Goal: Information Seeking & Learning: Learn about a topic

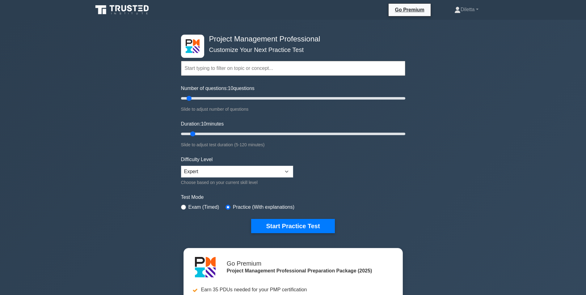
click at [252, 67] on input "text" at bounding box center [293, 68] width 224 height 15
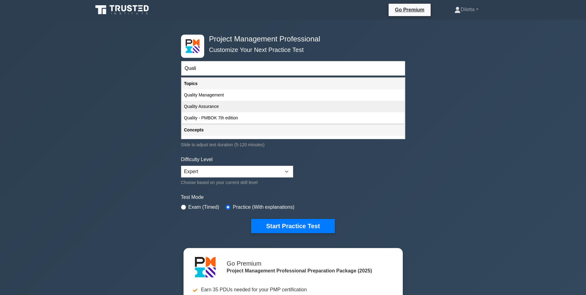
click at [220, 108] on div "Quality Assurance" at bounding box center [293, 106] width 223 height 11
type input "Quality Assurance"
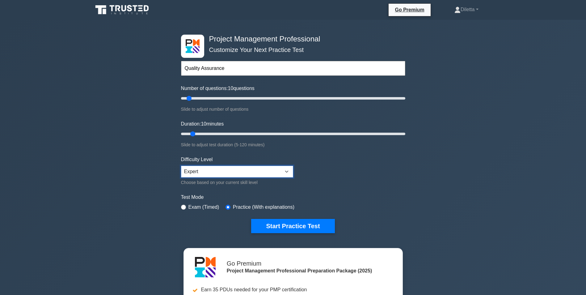
click at [211, 166] on select "Beginner Intermediate Expert" at bounding box center [237, 172] width 112 height 12
click at [181, 166] on select "Beginner Intermediate Expert" at bounding box center [237, 172] width 112 height 12
click at [335, 190] on form "Topics Scope Management Time Management Cost Management Quality Management Risk…" at bounding box center [293, 137] width 224 height 191
click at [299, 223] on button "Start Practice Test" at bounding box center [292, 226] width 83 height 14
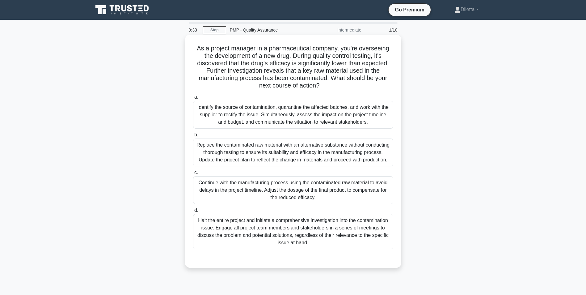
click at [365, 107] on div "Identify the source of contamination, quarantine the affected batches, and work…" at bounding box center [293, 115] width 200 height 28
click at [193, 99] on input "a. Identify the source of contamination, quarantine the affected batches, and w…" at bounding box center [193, 97] width 0 height 4
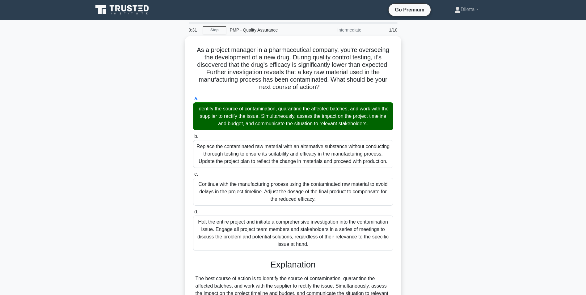
scroll to position [134, 0]
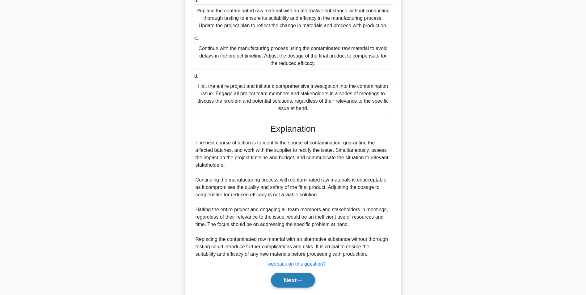
click at [295, 276] on button "Next" at bounding box center [293, 280] width 44 height 15
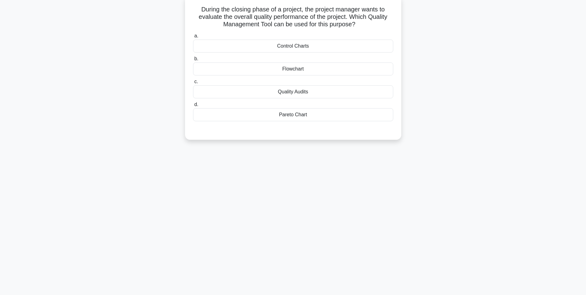
scroll to position [39, 0]
click at [389, 47] on div "Control Charts" at bounding box center [293, 46] width 200 height 13
click at [193, 38] on input "a. Control Charts" at bounding box center [193, 36] width 0 height 4
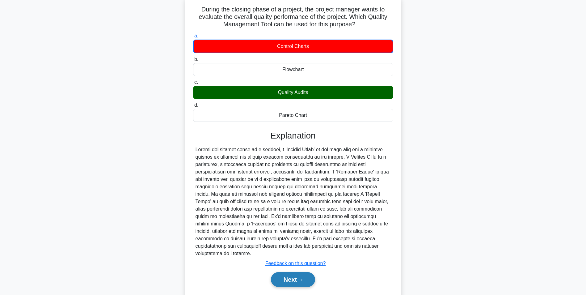
click at [293, 274] on button "Next" at bounding box center [293, 279] width 44 height 15
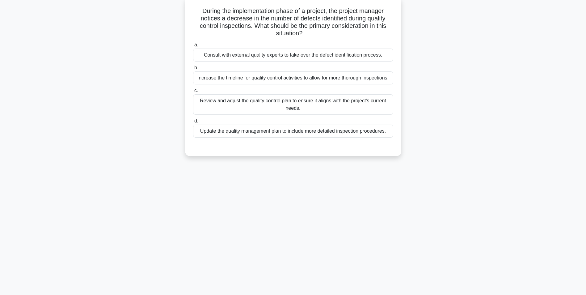
click at [419, 132] on div "During the implementation phase of a project, the project manager notices a dec…" at bounding box center [293, 80] width 408 height 166
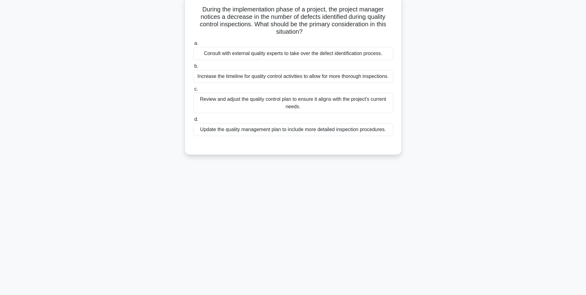
click at [377, 112] on div "Review and adjust the quality control plan to ensure it aligns with the project…" at bounding box center [293, 103] width 200 height 20
click at [193, 91] on input "c. Review and adjust the quality control plan to ensure it aligns with the proj…" at bounding box center [193, 89] width 0 height 4
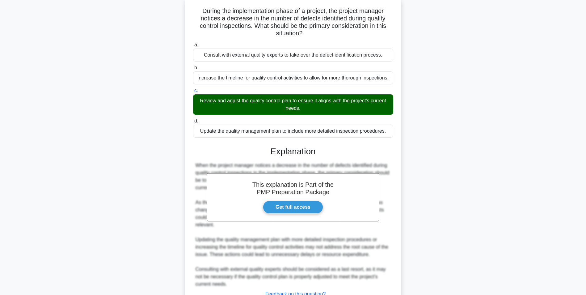
scroll to position [87, 0]
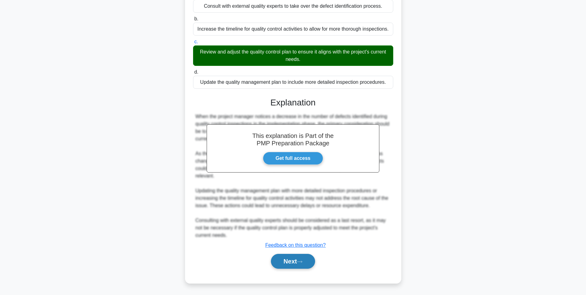
click at [302, 261] on icon at bounding box center [300, 261] width 6 height 3
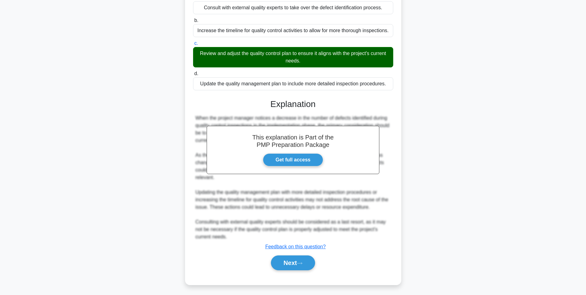
scroll to position [39, 0]
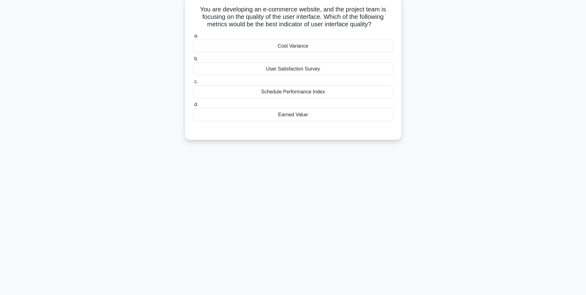
click at [369, 70] on div "User Satisfaction Survey" at bounding box center [293, 68] width 200 height 13
click at [193, 61] on input "b. User Satisfaction Survey" at bounding box center [193, 59] width 0 height 4
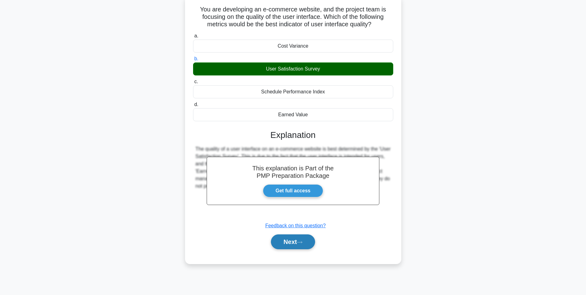
click at [309, 246] on button "Next" at bounding box center [293, 241] width 44 height 15
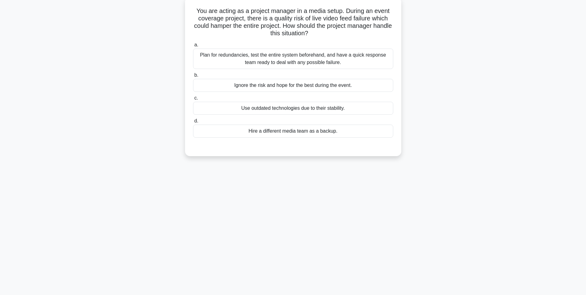
click at [435, 90] on div "You are acting as a project manager in a media setup. During an event coverage …" at bounding box center [293, 80] width 408 height 166
click at [374, 58] on div "Plan for redundancies, test the entire system beforehand, and have a quick resp…" at bounding box center [293, 57] width 200 height 20
click at [193, 45] on input "a. Plan for redundancies, test the entire system beforehand, and have a quick r…" at bounding box center [193, 43] width 0 height 4
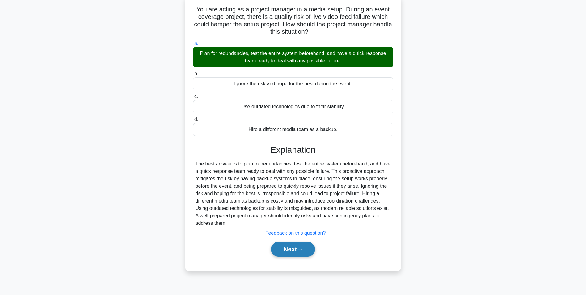
click at [292, 249] on button "Next" at bounding box center [293, 249] width 44 height 15
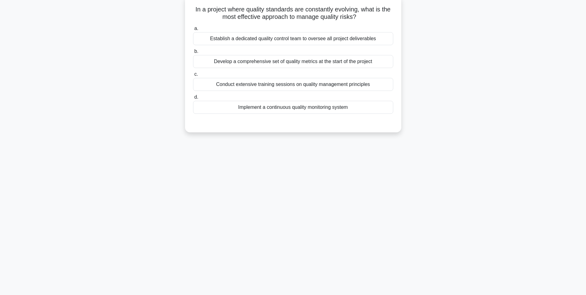
click at [351, 103] on div "Implement a continuous quality monitoring system" at bounding box center [293, 107] width 200 height 13
click at [193, 99] on input "d. Implement a continuous quality monitoring system" at bounding box center [193, 97] width 0 height 4
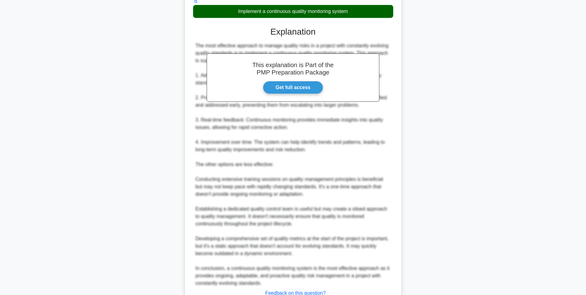
scroll to position [183, 0]
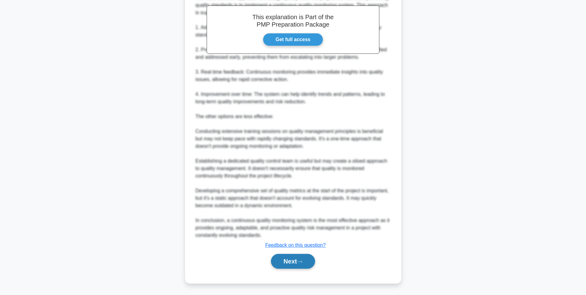
click at [309, 257] on button "Next" at bounding box center [293, 261] width 44 height 15
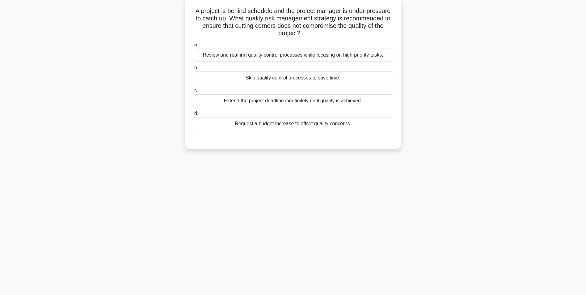
scroll to position [39, 0]
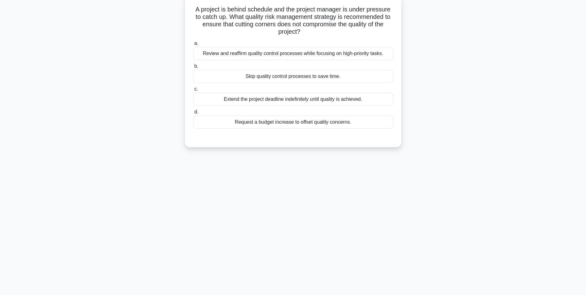
click at [381, 60] on div "Review and reaffirm quality control processes while focusing on high-priority t…" at bounding box center [293, 53] width 200 height 13
click at [193, 45] on input "a. Review and reaffirm quality control processes while focusing on high-priorit…" at bounding box center [193, 43] width 0 height 4
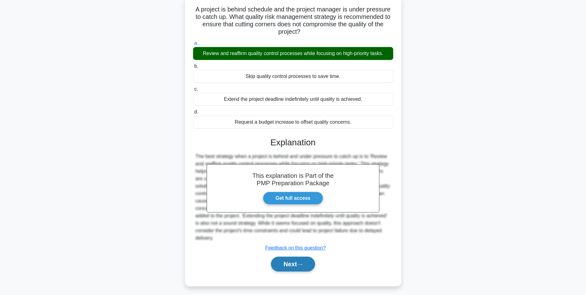
click at [306, 257] on button "Next" at bounding box center [293, 264] width 44 height 15
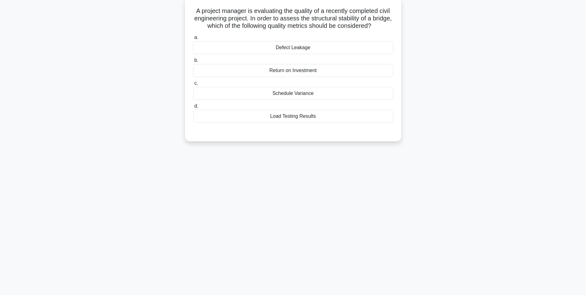
scroll to position [0, 0]
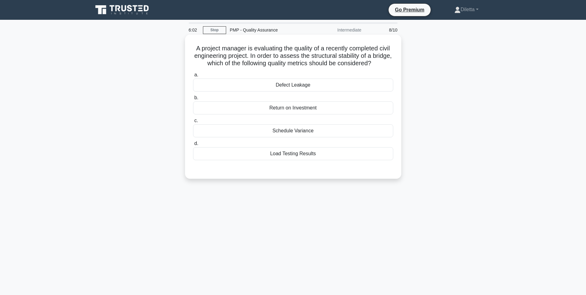
click at [349, 158] on div "Load Testing Results" at bounding box center [293, 153] width 200 height 13
click at [193, 146] on input "d. Load Testing Results" at bounding box center [193, 144] width 0 height 4
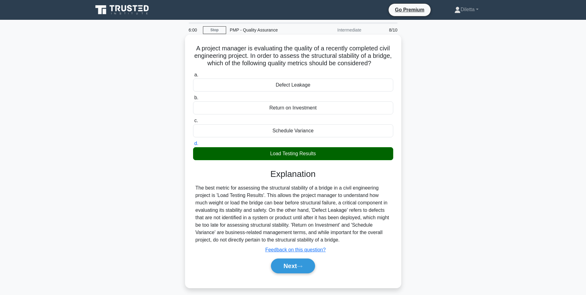
click at [298, 258] on div "Next" at bounding box center [293, 266] width 200 height 20
click at [297, 261] on button "Next" at bounding box center [293, 265] width 44 height 15
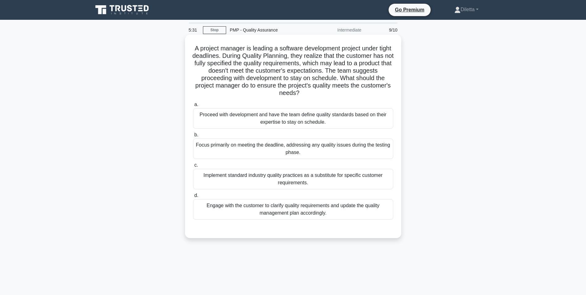
click at [349, 209] on div "Engage with the customer to clarify quality requirements and update the quality…" at bounding box center [293, 209] width 200 height 20
click at [193, 197] on input "d. Engage with the customer to clarify quality requirements and update the qual…" at bounding box center [193, 195] width 0 height 4
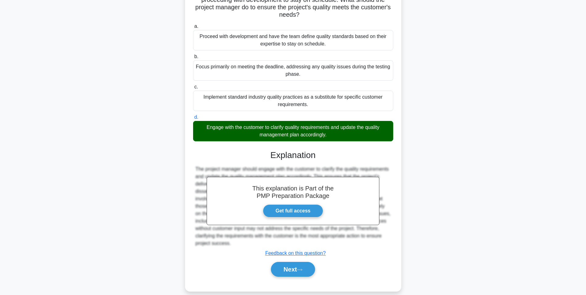
scroll to position [86, 0]
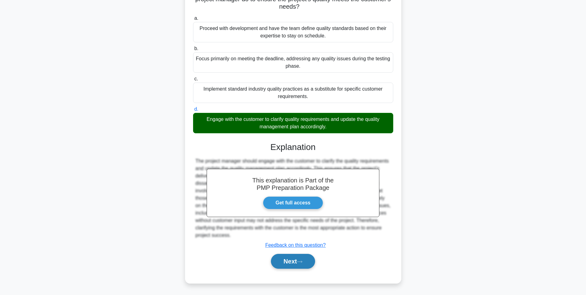
click at [290, 257] on button "Next" at bounding box center [293, 261] width 44 height 15
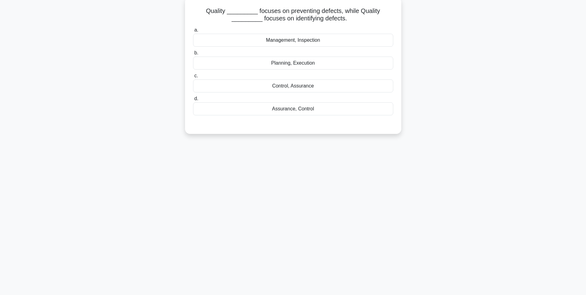
scroll to position [39, 0]
click at [334, 107] on div "Assurance, Control" at bounding box center [293, 107] width 200 height 13
click at [193, 99] on input "d. Assurance, Control" at bounding box center [193, 97] width 0 height 4
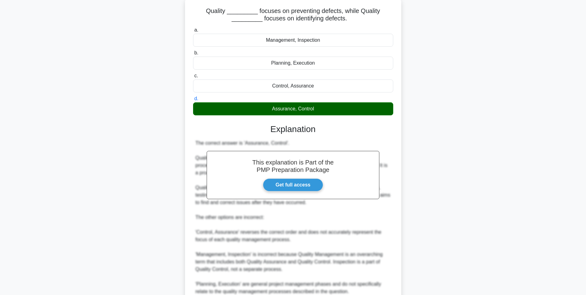
click at [493, 162] on div "Quality _________ focuses on preventing defects, while Quality _________ focuse…" at bounding box center [293, 172] width 408 height 350
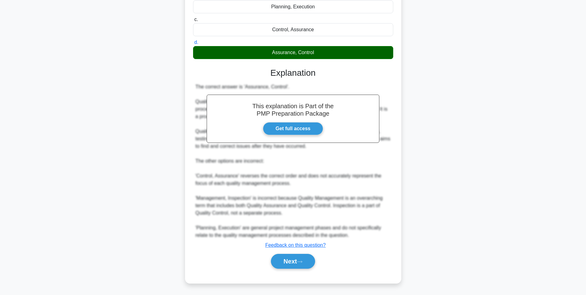
click at [295, 254] on button "Next" at bounding box center [293, 261] width 44 height 15
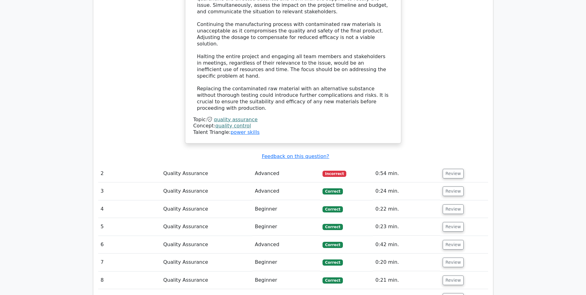
scroll to position [752, 0]
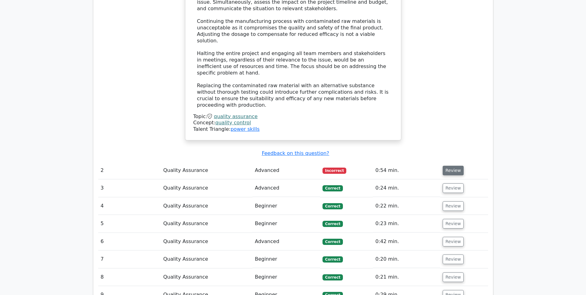
click at [448, 166] on button "Review" at bounding box center [453, 171] width 21 height 10
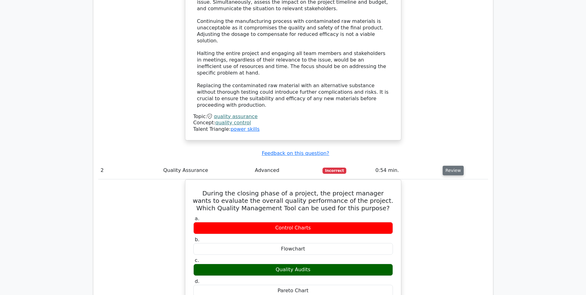
click at [448, 166] on button "Review" at bounding box center [453, 171] width 21 height 10
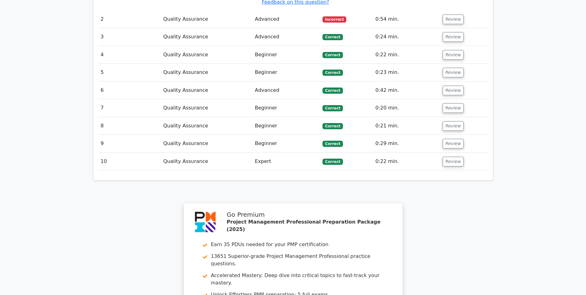
scroll to position [1025, 0]
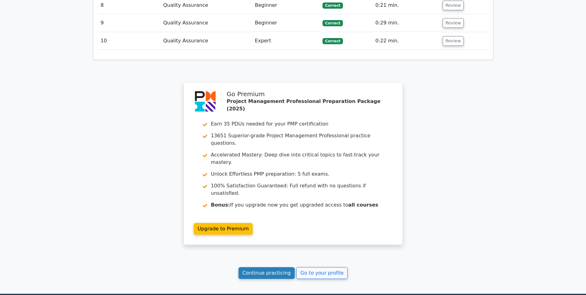
click at [274, 267] on link "Continue practicing" at bounding box center [267, 273] width 57 height 12
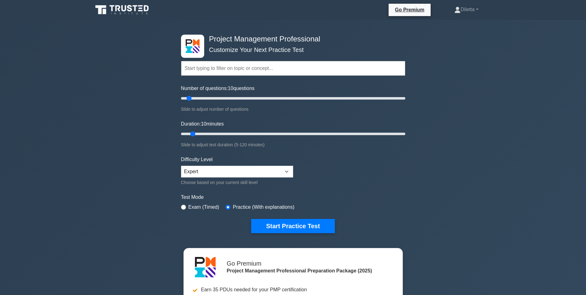
click at [234, 66] on input "text" at bounding box center [293, 68] width 224 height 15
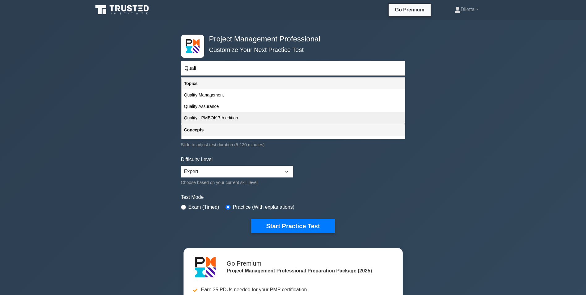
click at [222, 113] on div "Quality - PMBOK 7th edition" at bounding box center [293, 117] width 223 height 11
type input "Quality - PMBOK 7th edition"
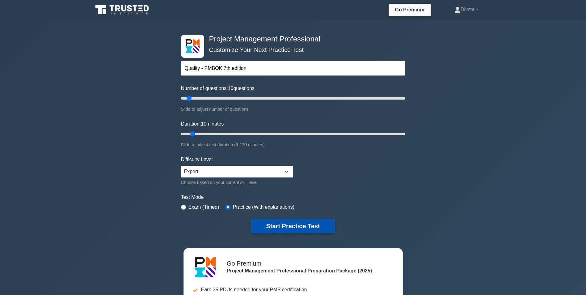
click at [271, 226] on button "Start Practice Test" at bounding box center [292, 226] width 83 height 14
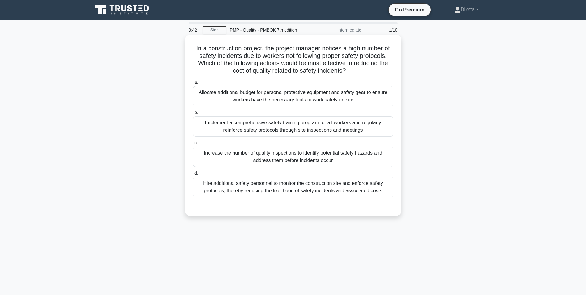
click at [352, 127] on div "Implement a comprehensive safety training program for all workers and regularly…" at bounding box center [293, 126] width 200 height 20
click at [193, 115] on input "b. Implement a comprehensive safety training program for all workers and regula…" at bounding box center [193, 113] width 0 height 4
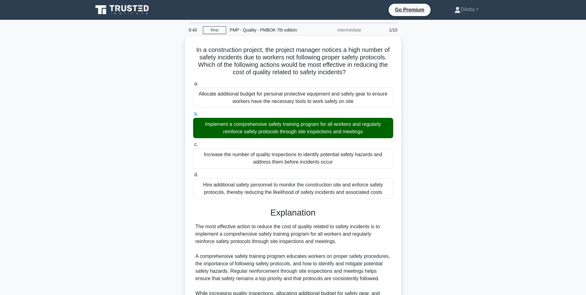
drag, startPoint x: 584, startPoint y: 160, endPoint x: 588, endPoint y: 162, distance: 4.4
click at [586, 162] on html "Go Premium [GEOGRAPHIC_DATA]" at bounding box center [293, 190] width 586 height 381
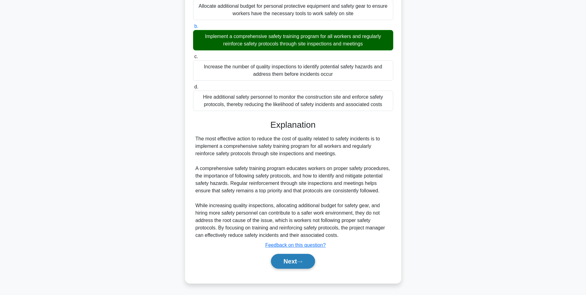
click at [292, 261] on button "Next" at bounding box center [293, 261] width 44 height 15
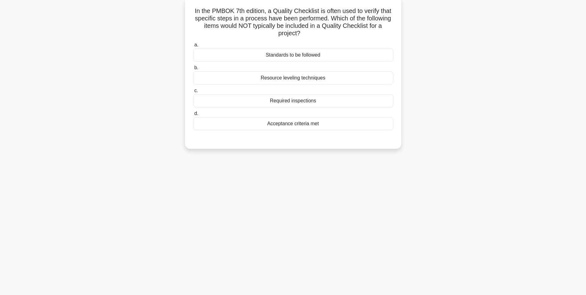
scroll to position [39, 0]
click at [371, 76] on div "Resource leveling techniques" at bounding box center [293, 76] width 200 height 13
click at [193, 68] on input "b. Resource leveling techniques" at bounding box center [193, 66] width 0 height 4
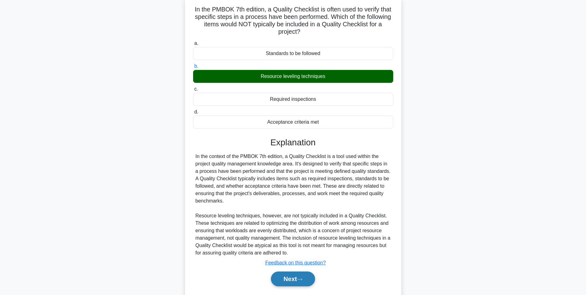
click at [295, 276] on button "Next" at bounding box center [293, 278] width 44 height 15
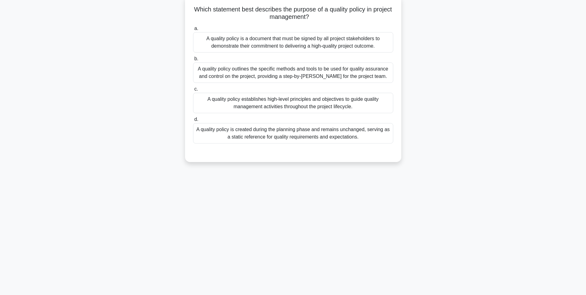
click at [365, 79] on div "A quality policy outlines the specific methods and tools to be used for quality…" at bounding box center [293, 72] width 200 height 20
click at [193, 61] on input "b. A quality policy outlines the specific methods and tools to be used for qual…" at bounding box center [193, 59] width 0 height 4
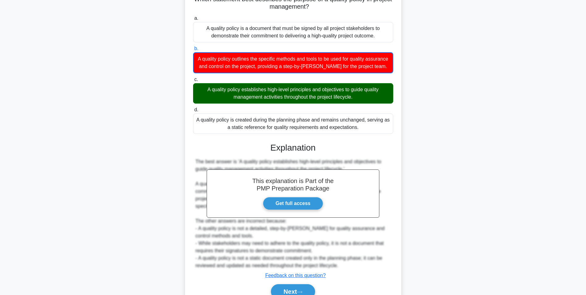
scroll to position [87, 0]
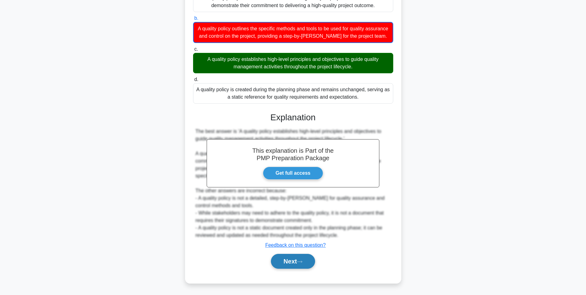
click at [290, 261] on button "Next" at bounding box center [293, 261] width 44 height 15
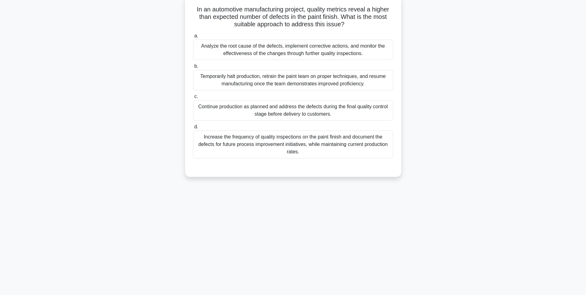
click at [363, 53] on div "Analyze the root cause of the defects, implement corrective actions, and monito…" at bounding box center [293, 50] width 200 height 20
click at [193, 38] on input "a. Analyze the root cause of the defects, implement corrective actions, and mon…" at bounding box center [193, 36] width 0 height 4
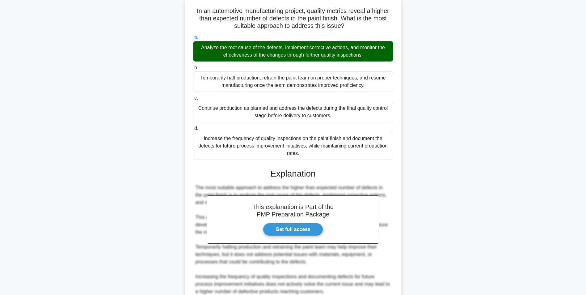
scroll to position [124, 0]
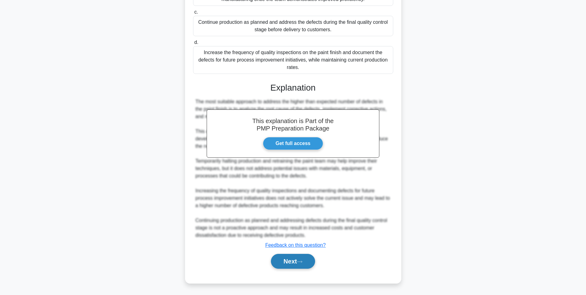
click at [305, 259] on button "Next" at bounding box center [293, 261] width 44 height 15
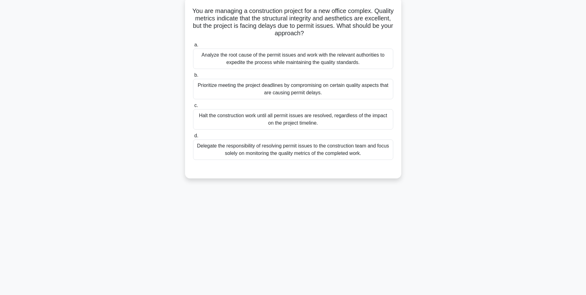
scroll to position [39, 0]
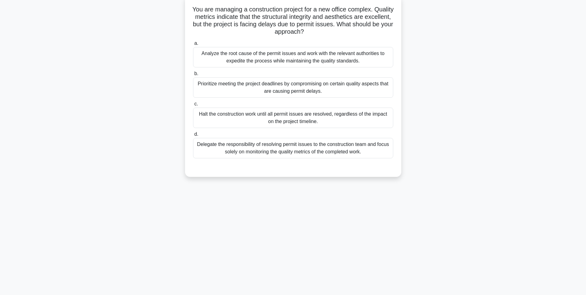
click at [373, 57] on div "Analyze the root cause of the permit issues and work with the relevant authorit…" at bounding box center [293, 57] width 200 height 20
click at [193, 45] on input "a. Analyze the root cause of the permit issues and work with the relevant autho…" at bounding box center [193, 43] width 0 height 4
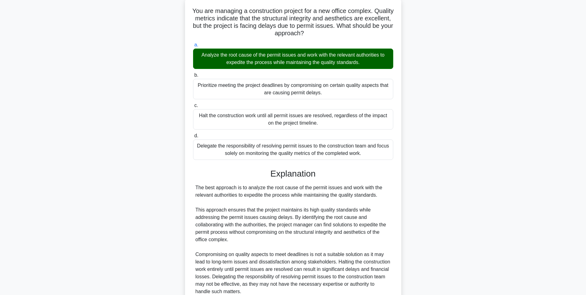
scroll to position [94, 0]
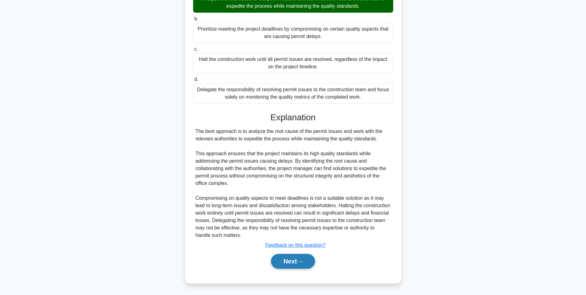
click at [306, 263] on button "Next" at bounding box center [293, 261] width 44 height 15
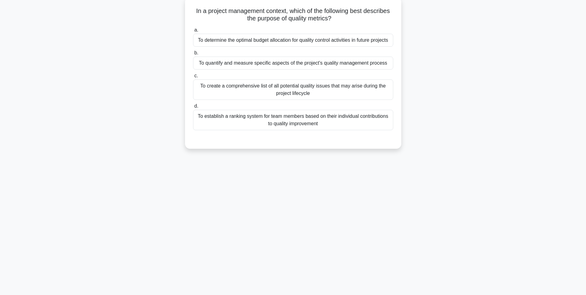
scroll to position [39, 0]
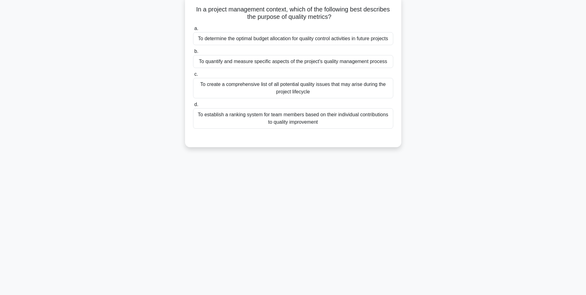
click at [370, 87] on div "To create a comprehensive list of all potential quality issues that may arise d…" at bounding box center [293, 88] width 200 height 20
click at [193, 76] on input "c. To create a comprehensive list of all potential quality issues that may aris…" at bounding box center [193, 74] width 0 height 4
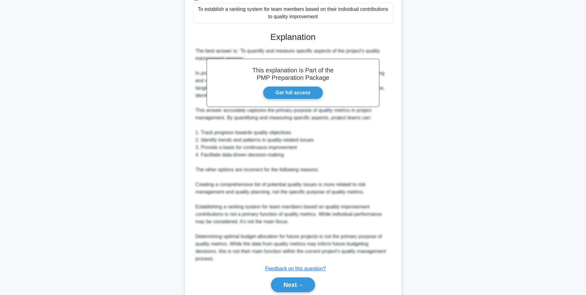
scroll to position [169, 0]
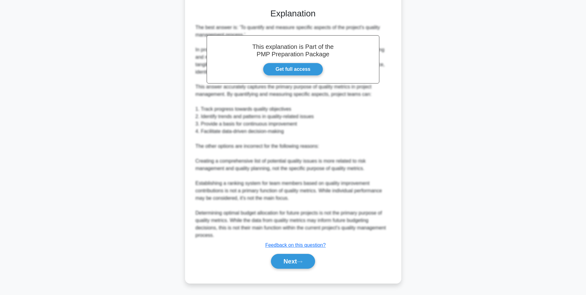
click at [303, 252] on div "Next" at bounding box center [293, 261] width 200 height 20
click at [299, 260] on button "Next" at bounding box center [293, 261] width 44 height 15
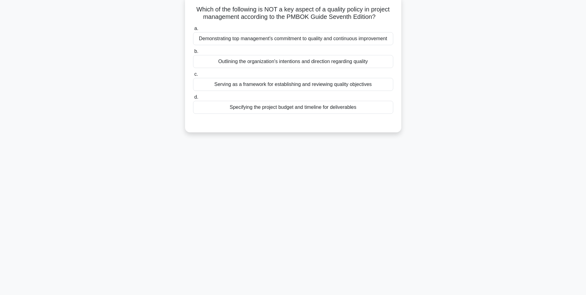
click at [388, 105] on div "Specifying the project budget and timeline for deliverables" at bounding box center [293, 107] width 200 height 13
click at [193, 99] on input "d. Specifying the project budget and timeline for deliverables" at bounding box center [193, 97] width 0 height 4
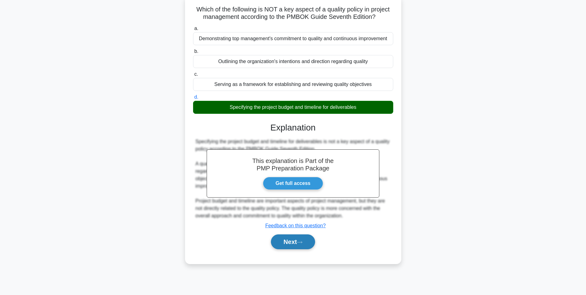
click at [299, 246] on button "Next" at bounding box center [293, 241] width 44 height 15
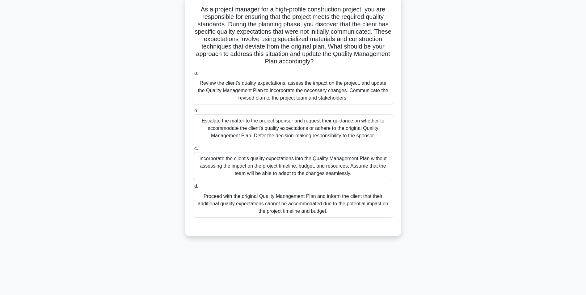
click at [361, 77] on label "a. Review the client's quality expectations, assess the impact on the project, …" at bounding box center [293, 86] width 200 height 35
click at [193, 75] on input "a. Review the client's quality expectations, assess the impact on the project, …" at bounding box center [193, 73] width 0 height 4
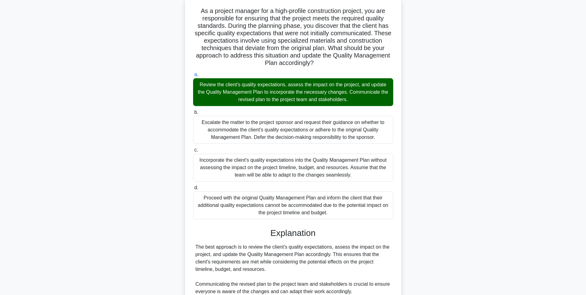
scroll to position [163, 0]
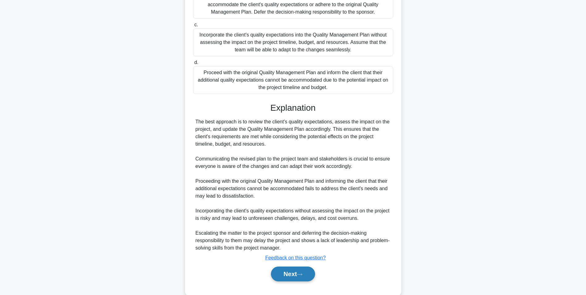
click at [305, 273] on button "Next" at bounding box center [293, 273] width 44 height 15
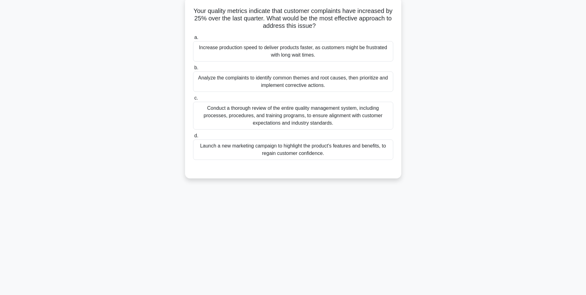
scroll to position [39, 0]
click at [381, 76] on div "Analyze the complaints to identify common themes and root causes, then prioriti…" at bounding box center [293, 80] width 200 height 20
click at [193, 68] on input "b. Analyze the complaints to identify common themes and root causes, then prior…" at bounding box center [193, 66] width 0 height 4
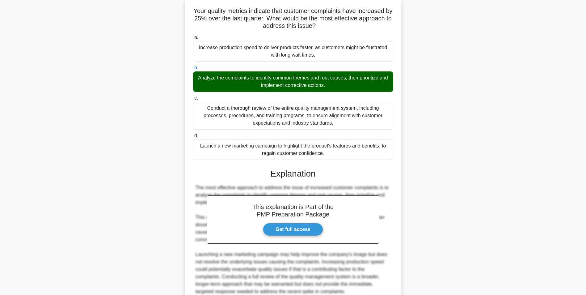
scroll to position [94, 0]
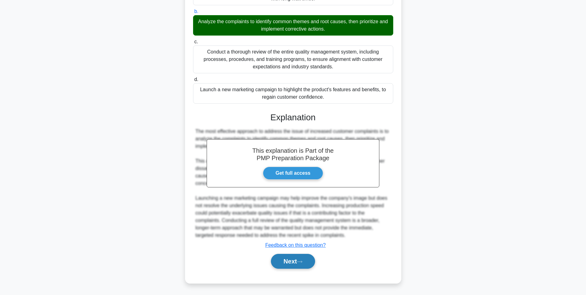
click at [315, 261] on button "Next" at bounding box center [293, 261] width 44 height 15
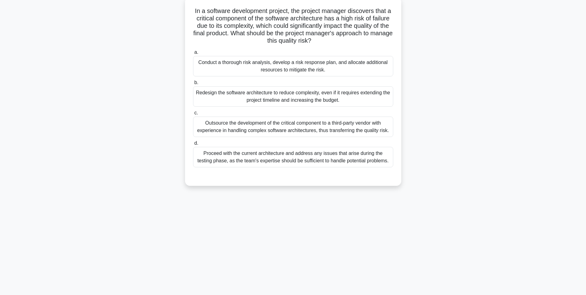
scroll to position [39, 0]
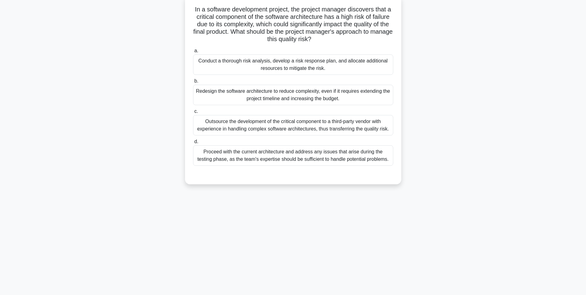
click at [365, 61] on div "Conduct a thorough risk analysis, develop a risk response plan, and allocate ad…" at bounding box center [293, 64] width 200 height 20
click at [193, 53] on input "a. Conduct a thorough risk analysis, develop a risk response plan, and allocate…" at bounding box center [193, 51] width 0 height 4
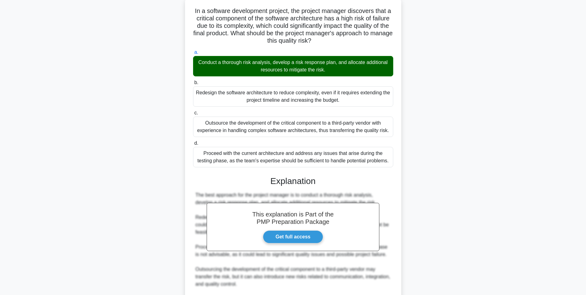
scroll to position [116, 0]
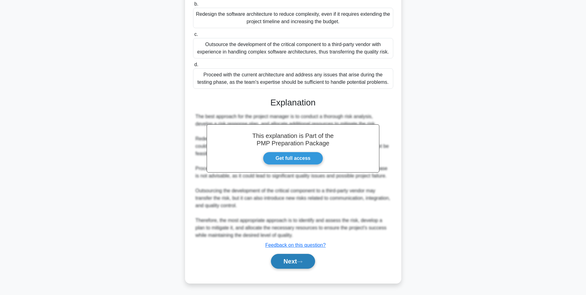
click at [315, 259] on button "Next" at bounding box center [293, 261] width 44 height 15
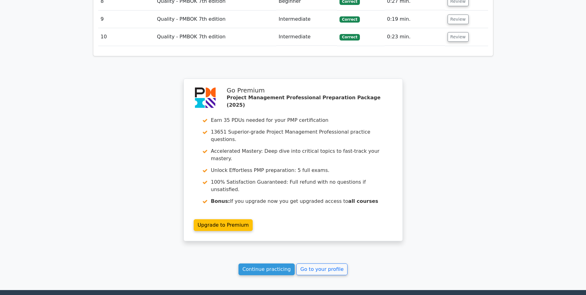
scroll to position [971, 0]
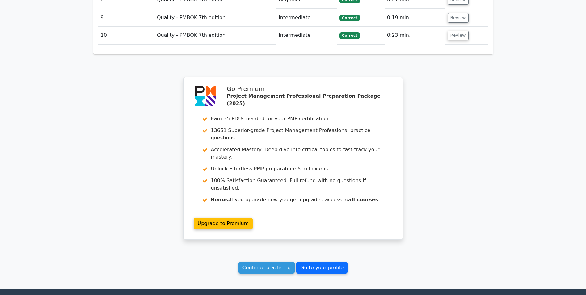
click at [334, 262] on link "Go to your profile" at bounding box center [321, 268] width 51 height 12
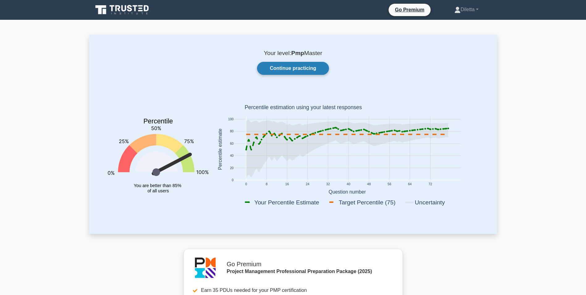
click at [323, 66] on link "Continue practicing" at bounding box center [293, 68] width 72 height 13
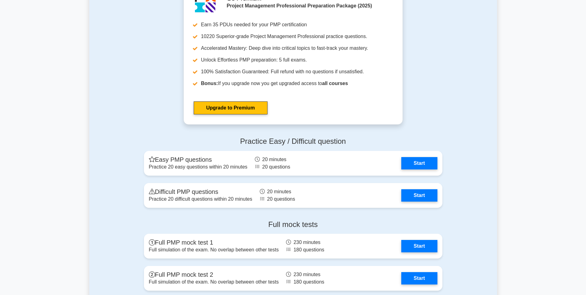
scroll to position [2196, 0]
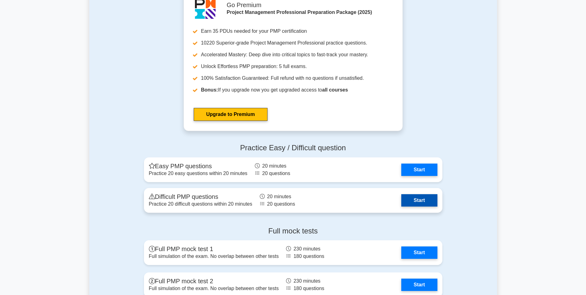
click at [408, 196] on link "Start" at bounding box center [419, 200] width 36 height 12
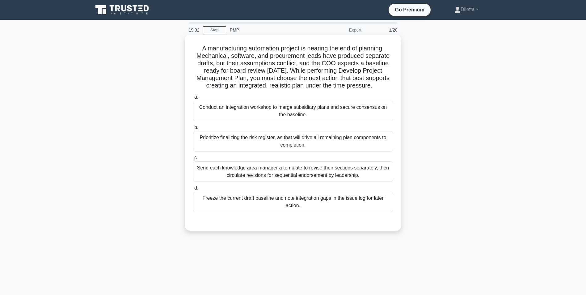
click at [367, 114] on div "Conduct an integration workshop to merge subsidiary plans and secure consensus …" at bounding box center [293, 111] width 200 height 20
click at [193, 99] on input "a. Conduct an integration workshop to merge subsidiary plans and secure consens…" at bounding box center [193, 97] width 0 height 4
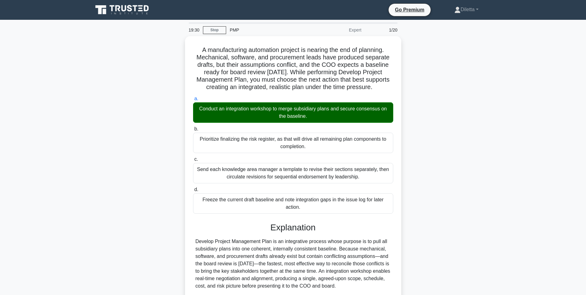
scroll to position [94, 0]
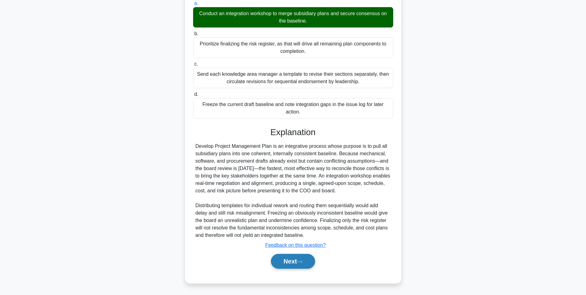
click at [303, 260] on button "Next" at bounding box center [293, 261] width 44 height 15
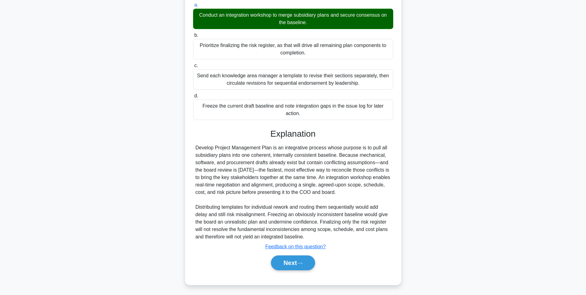
scroll to position [39, 0]
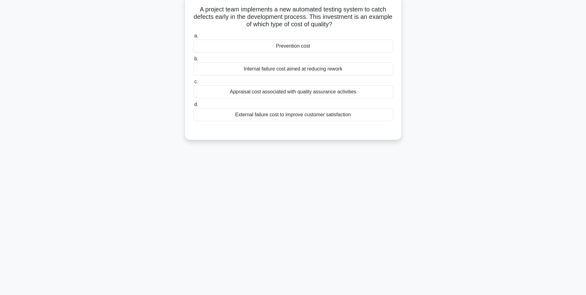
click at [346, 46] on div "Prevention cost" at bounding box center [293, 46] width 200 height 13
click at [193, 38] on input "a. Prevention cost" at bounding box center [193, 36] width 0 height 4
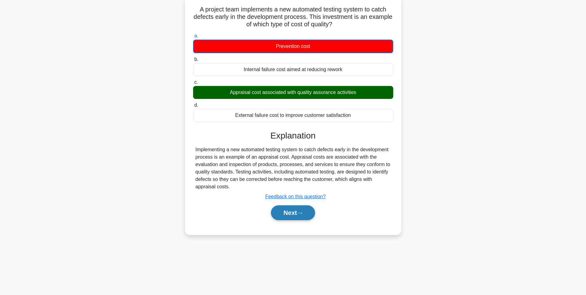
click at [301, 207] on button "Next" at bounding box center [293, 212] width 44 height 15
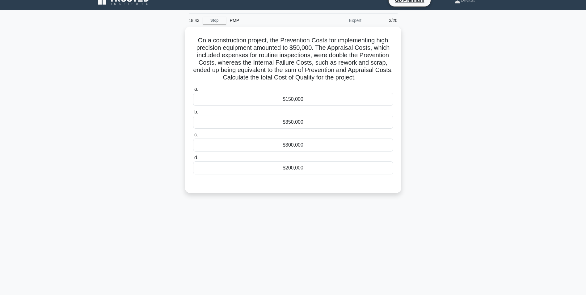
scroll to position [9, 0]
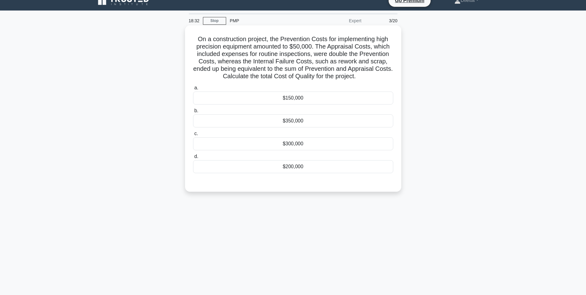
click at [384, 99] on div "$150,000" at bounding box center [293, 97] width 200 height 13
click at [193, 90] on input "a. $150,000" at bounding box center [193, 88] width 0 height 4
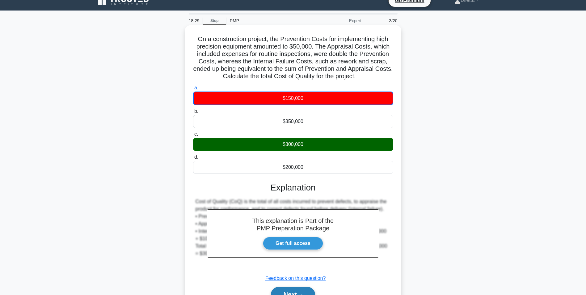
click at [301, 289] on button "Next" at bounding box center [293, 294] width 44 height 15
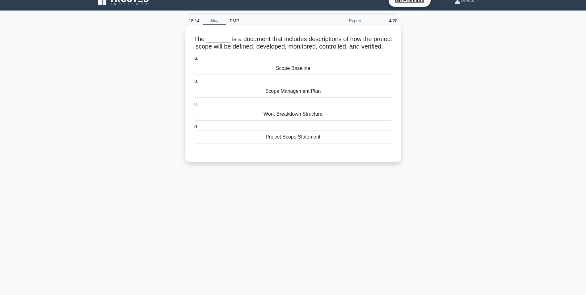
click at [363, 98] on div "Scope Management Plan" at bounding box center [293, 91] width 200 height 13
click at [193, 83] on input "b. Scope Management Plan" at bounding box center [193, 81] width 0 height 4
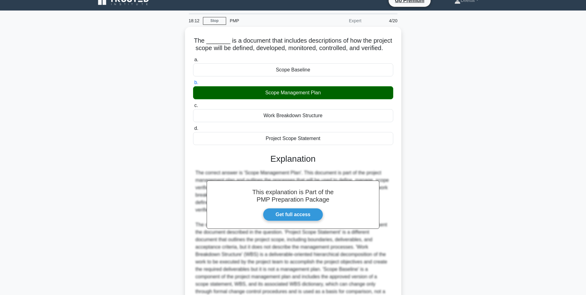
scroll to position [72, 0]
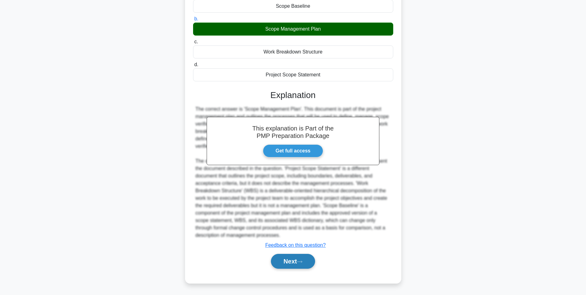
click at [285, 267] on button "Next" at bounding box center [293, 261] width 44 height 15
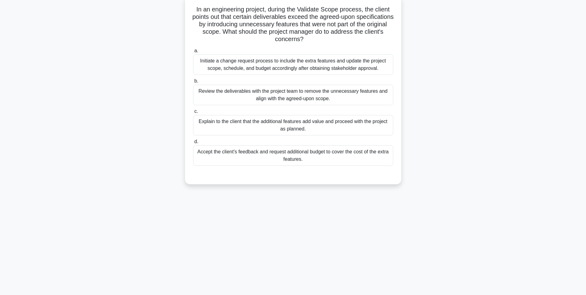
click at [364, 70] on div "Initiate a change request process to include the extra features and update the …" at bounding box center [293, 64] width 200 height 20
click at [193, 53] on input "a. Initiate a change request process to include the extra features and update t…" at bounding box center [193, 51] width 0 height 4
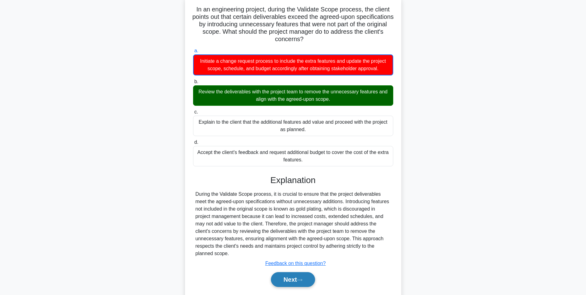
click at [303, 275] on button "Next" at bounding box center [293, 279] width 44 height 15
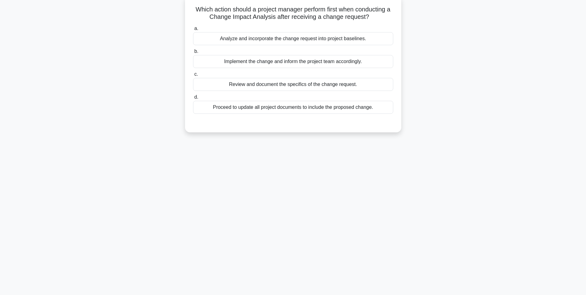
click at [329, 41] on div "Analyze and incorporate the change request into project baselines." at bounding box center [293, 38] width 200 height 13
click at [193, 31] on input "a. Analyze and incorporate the change request into project baselines." at bounding box center [193, 29] width 0 height 4
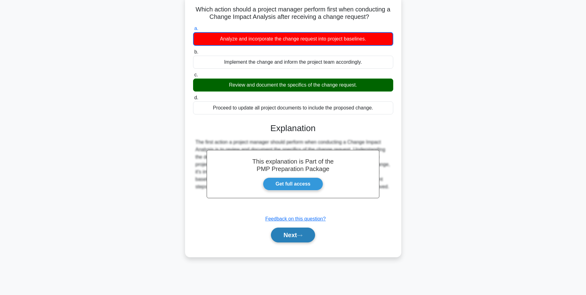
click at [289, 240] on button "Next" at bounding box center [293, 234] width 44 height 15
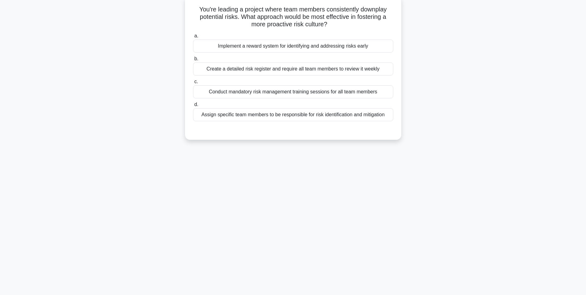
click at [322, 91] on div "Conduct mandatory risk management training sessions for all team members" at bounding box center [293, 91] width 200 height 13
click at [193, 84] on input "c. Conduct mandatory risk management training sessions for all team members" at bounding box center [193, 82] width 0 height 4
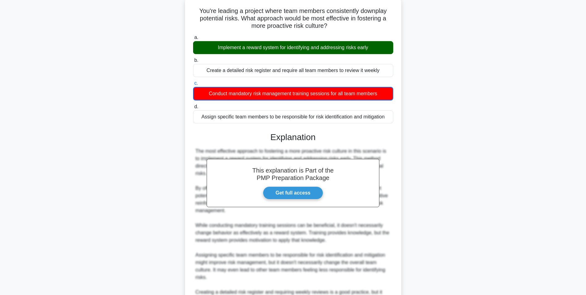
scroll to position [113, 0]
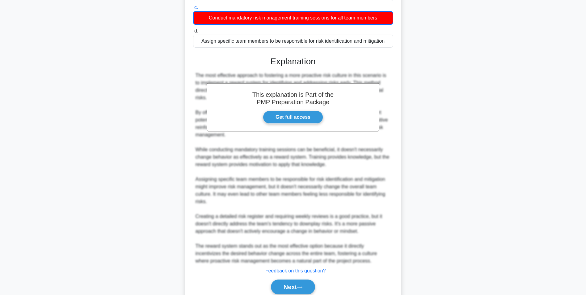
click at [284, 279] on div "Next" at bounding box center [293, 287] width 200 height 20
click at [284, 282] on button "Next" at bounding box center [293, 286] width 44 height 15
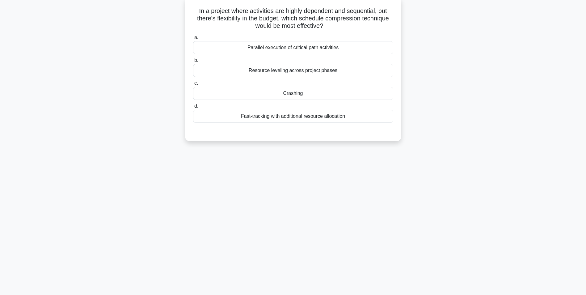
scroll to position [39, 0]
click at [304, 90] on div "Crashing" at bounding box center [293, 91] width 200 height 13
click at [193, 84] on input "c. Crashing" at bounding box center [193, 82] width 0 height 4
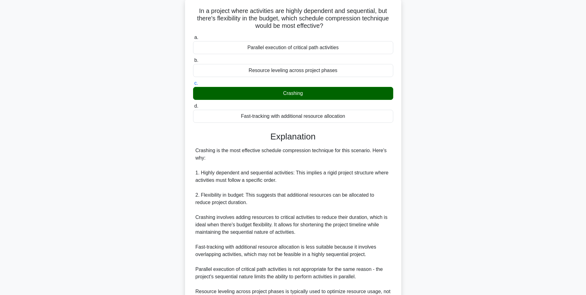
scroll to position [131, 0]
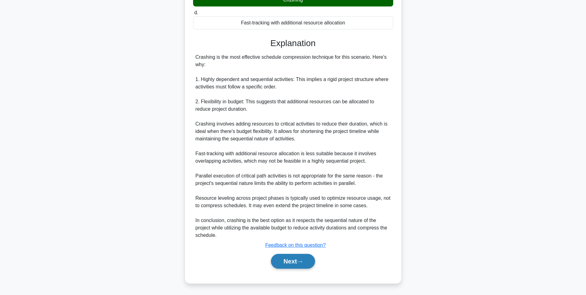
click at [297, 261] on button "Next" at bounding box center [293, 261] width 44 height 15
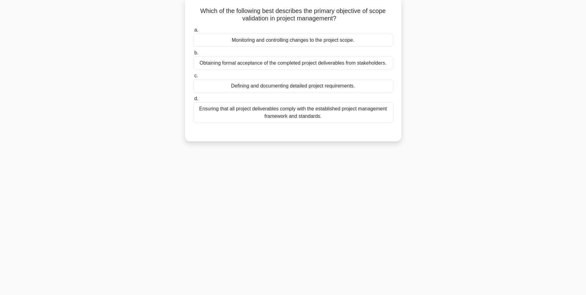
scroll to position [39, 0]
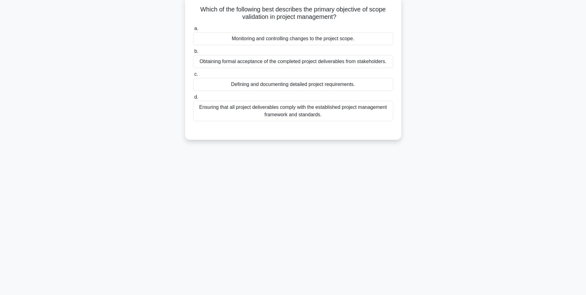
click at [391, 64] on div "Obtaining formal acceptance of the completed project deliverables from stakehol…" at bounding box center [293, 61] width 200 height 13
click at [193, 53] on input "b. Obtaining formal acceptance of the completed project deliverables from stake…" at bounding box center [193, 51] width 0 height 4
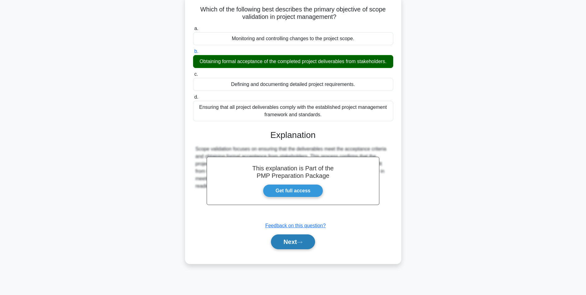
click at [304, 235] on button "Next" at bounding box center [293, 241] width 44 height 15
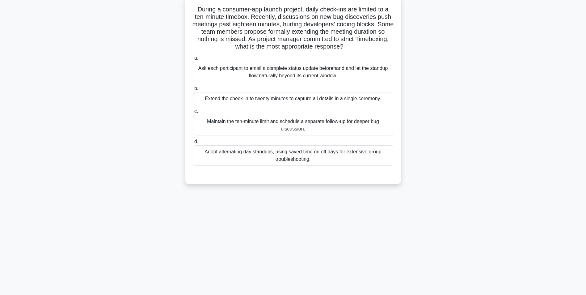
click at [380, 96] on div "Extend the check-in to twenty minutes to capture all details in a single ceremo…" at bounding box center [293, 98] width 200 height 13
click at [193, 91] on input "b. Extend the check-in to twenty minutes to capture all details in a single cer…" at bounding box center [193, 89] width 0 height 4
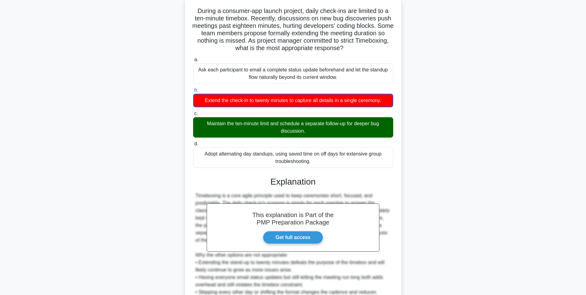
scroll to position [114, 0]
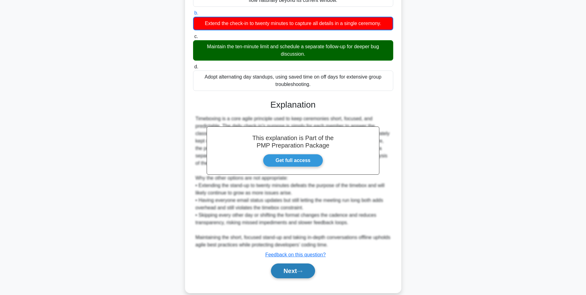
click at [300, 270] on icon at bounding box center [300, 270] width 6 height 3
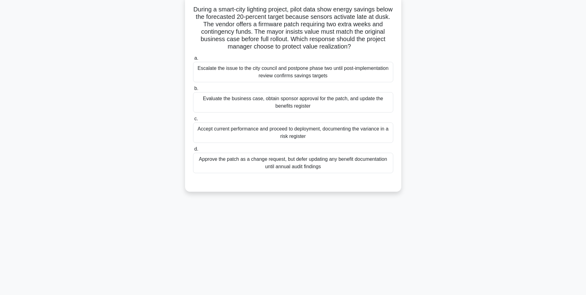
click at [354, 106] on div "Evaluate the business case, obtain sponsor approval for the patch, and update t…" at bounding box center [293, 102] width 200 height 20
click at [193, 91] on input "b. Evaluate the business case, obtain sponsor approval for the patch, and updat…" at bounding box center [193, 89] width 0 height 4
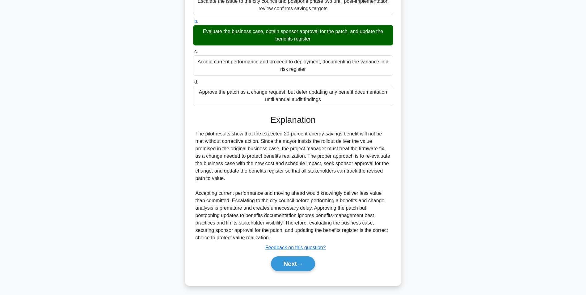
scroll to position [109, 0]
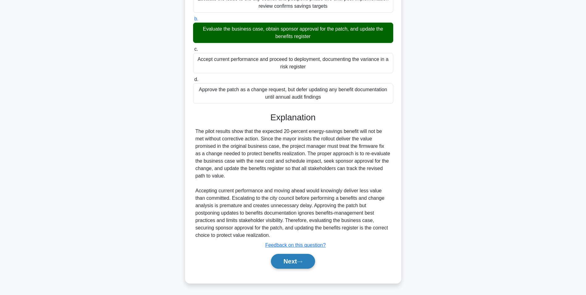
click at [302, 262] on icon at bounding box center [300, 261] width 6 height 3
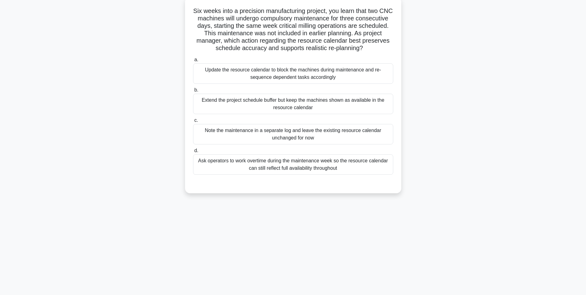
scroll to position [39, 0]
click at [331, 228] on div "13:46 Stop PMP Expert 12/20 Six weeks into a precision manufacturing project, y…" at bounding box center [293, 137] width 408 height 309
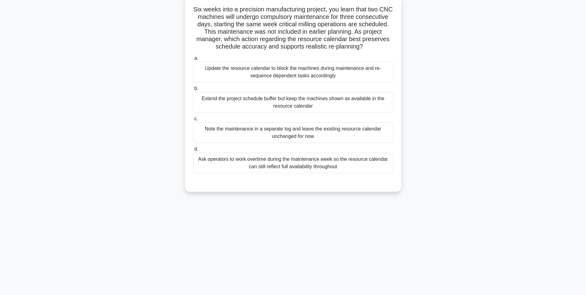
click at [332, 78] on div "Update the resource calendar to block the machines during maintenance and re-se…" at bounding box center [293, 72] width 200 height 20
click at [193, 60] on input "a. Update the resource calendar to block the machines during maintenance and re…" at bounding box center [193, 58] width 0 height 4
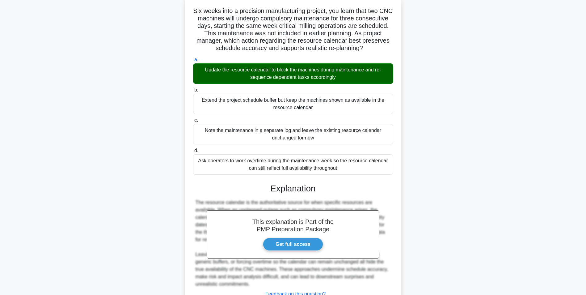
scroll to position [87, 0]
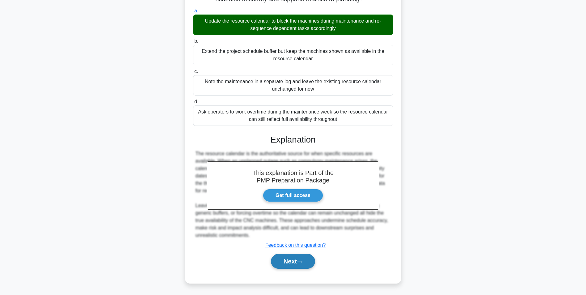
click at [311, 266] on button "Next" at bounding box center [293, 261] width 44 height 15
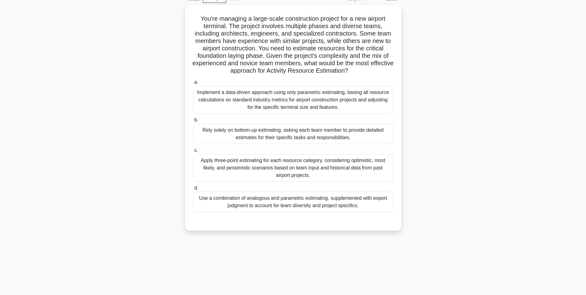
scroll to position [32, 0]
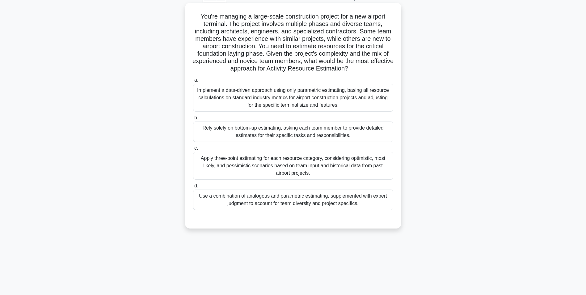
click at [384, 106] on div "Implement a data-driven approach using only parametric estimating, basing all r…" at bounding box center [293, 98] width 200 height 28
click at [193, 82] on input "a. Implement a data-driven approach using only parametric estimating, basing al…" at bounding box center [193, 80] width 0 height 4
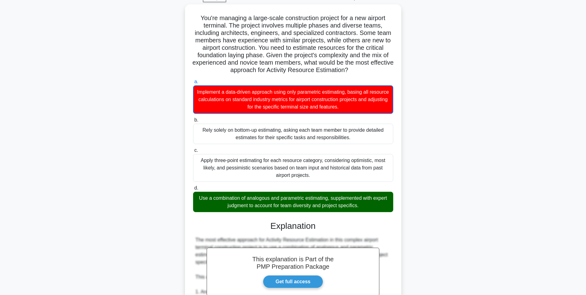
scroll to position [250, 0]
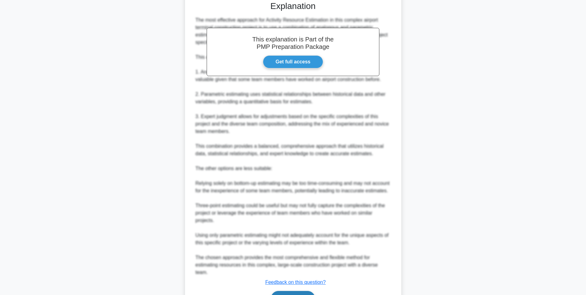
click at [301, 293] on button "Next" at bounding box center [293, 298] width 44 height 15
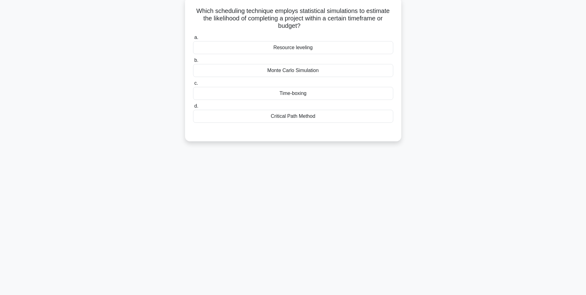
scroll to position [39, 0]
click at [378, 122] on div "a. Resource leveling b. Monte Carlo Simulation c. d." at bounding box center [293, 76] width 208 height 91
click at [380, 120] on div "Critical Path Method" at bounding box center [293, 114] width 200 height 13
click at [193, 107] on input "d. Critical Path Method" at bounding box center [193, 105] width 0 height 4
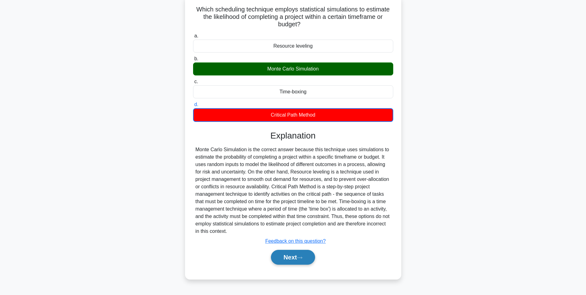
click at [302, 262] on button "Next" at bounding box center [293, 257] width 44 height 15
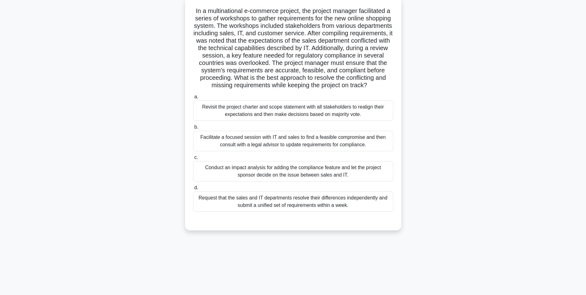
scroll to position [0, 0]
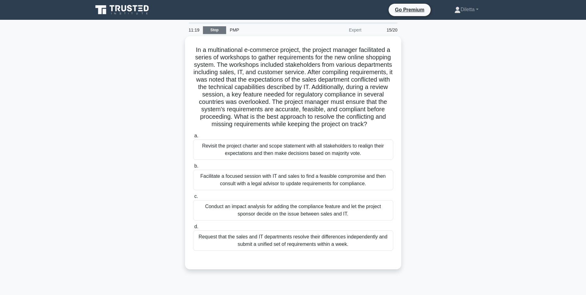
click at [220, 30] on link "Stop" at bounding box center [214, 30] width 23 height 8
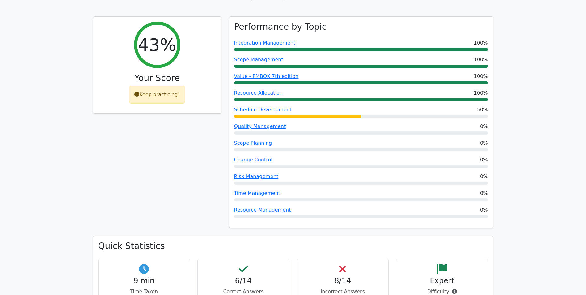
scroll to position [247, 0]
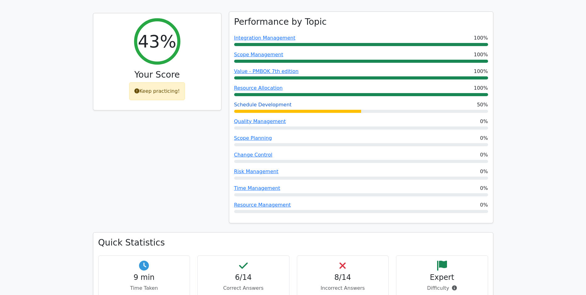
click at [272, 102] on link "Schedule Development" at bounding box center [262, 105] width 57 height 6
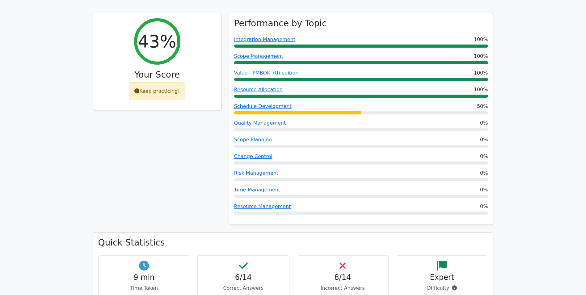
scroll to position [309, 0]
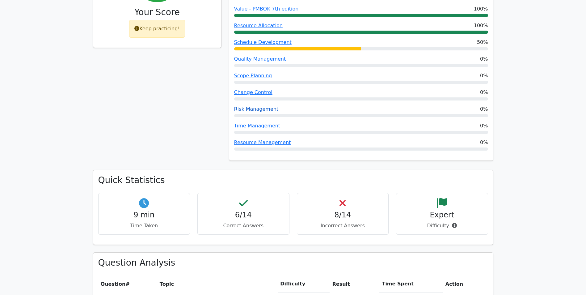
click at [250, 106] on link "Risk Management" at bounding box center [256, 109] width 45 height 6
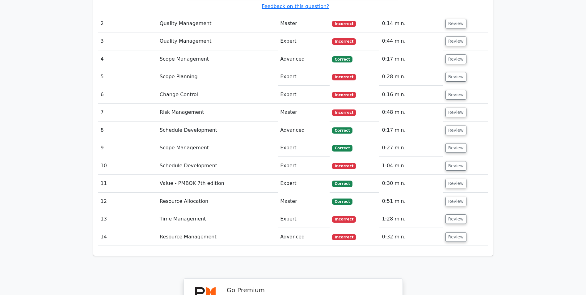
scroll to position [946, 0]
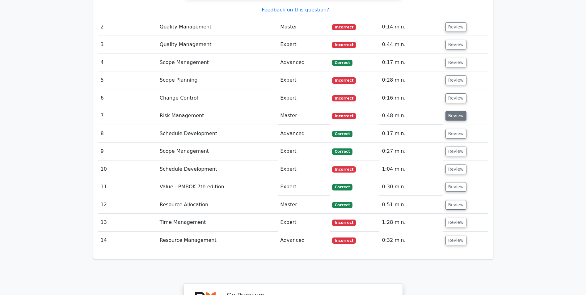
click at [452, 111] on button "Review" at bounding box center [456, 116] width 21 height 10
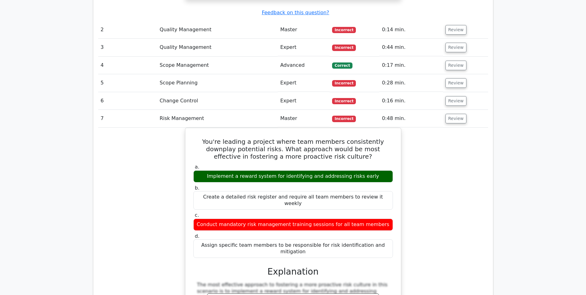
scroll to position [1520, 0]
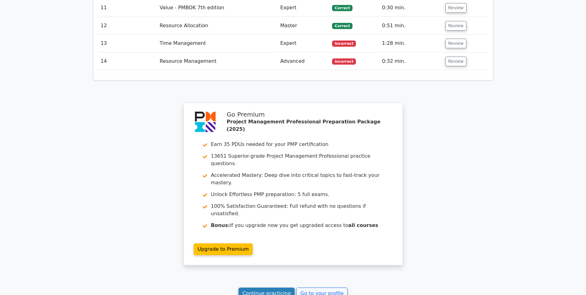
click at [273, 287] on link "Continue practicing" at bounding box center [267, 293] width 57 height 12
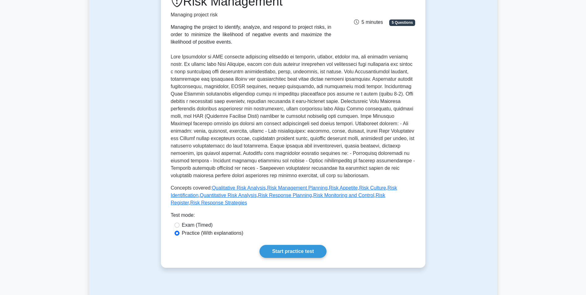
scroll to position [94, 0]
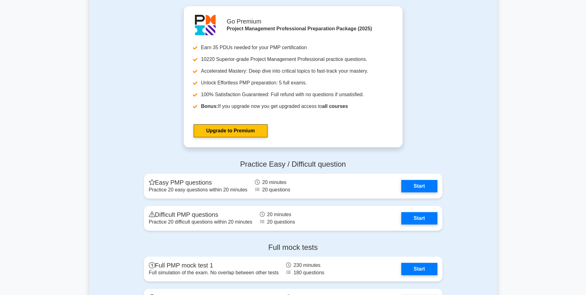
scroll to position [2200, 0]
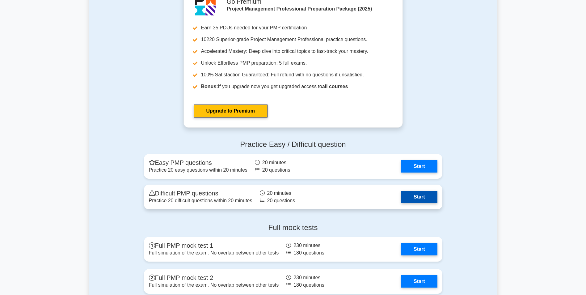
click at [409, 198] on link "Start" at bounding box center [419, 197] width 36 height 12
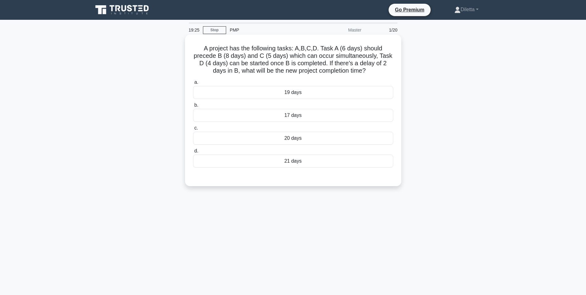
click at [321, 142] on div "20 days" at bounding box center [293, 138] width 200 height 13
click at [193, 130] on input "c. 20 days" at bounding box center [193, 128] width 0 height 4
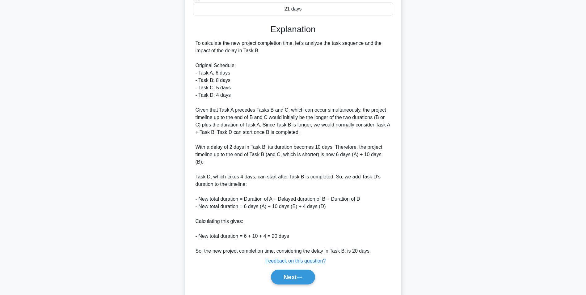
scroll to position [156, 0]
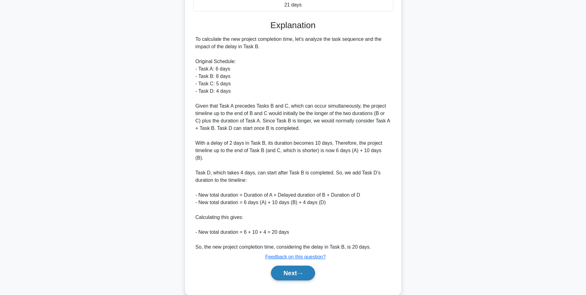
click at [290, 265] on button "Next" at bounding box center [293, 272] width 44 height 15
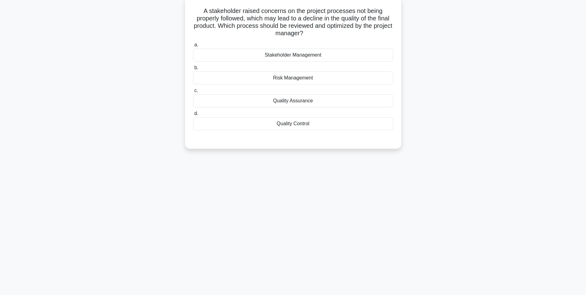
scroll to position [39, 0]
click at [386, 100] on div "Quality Assurance" at bounding box center [293, 99] width 200 height 13
click at [193, 91] on input "c. Quality Assurance" at bounding box center [193, 89] width 0 height 4
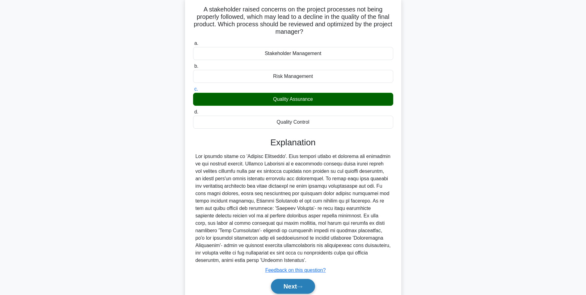
click at [297, 285] on button "Next" at bounding box center [293, 286] width 44 height 15
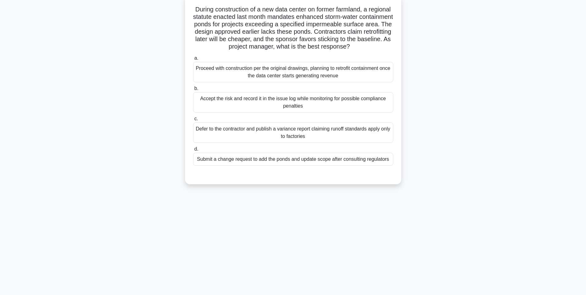
click at [392, 161] on div "Submit a change request to add the ponds and update scope after consulting regu…" at bounding box center [293, 159] width 200 height 13
click at [193, 151] on input "d. Submit a change request to add the ponds and update scope after consulting r…" at bounding box center [193, 149] width 0 height 4
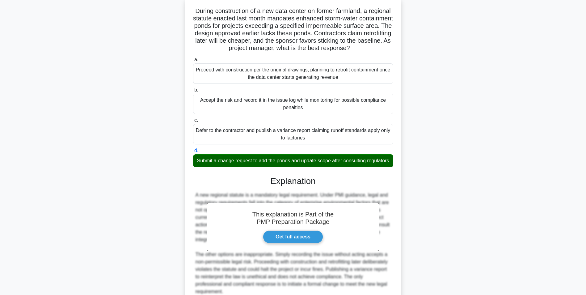
scroll to position [100, 0]
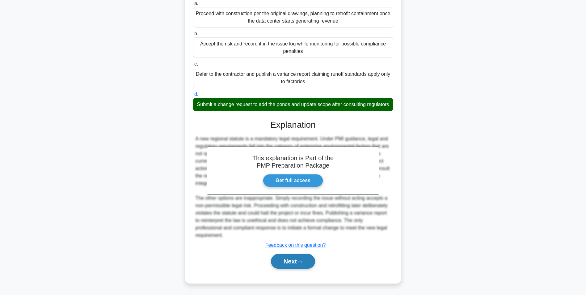
click at [280, 263] on button "Next" at bounding box center [293, 261] width 44 height 15
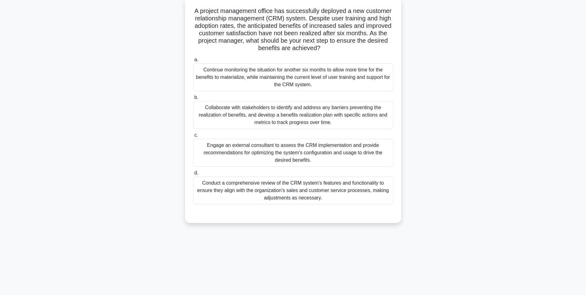
scroll to position [39, 0]
click at [379, 115] on div "Collaborate with stakeholders to identify and address any barriers preventing t…" at bounding box center [293, 114] width 200 height 28
click at [193, 98] on input "b. Collaborate with stakeholders to identify and address any barriers preventin…" at bounding box center [193, 96] width 0 height 4
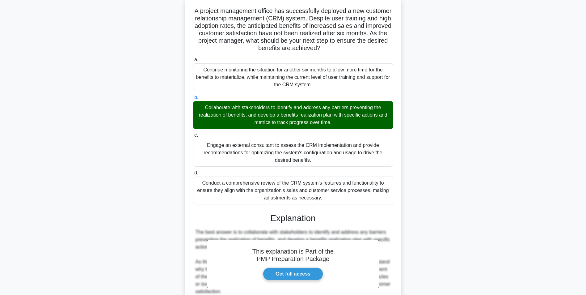
scroll to position [176, 0]
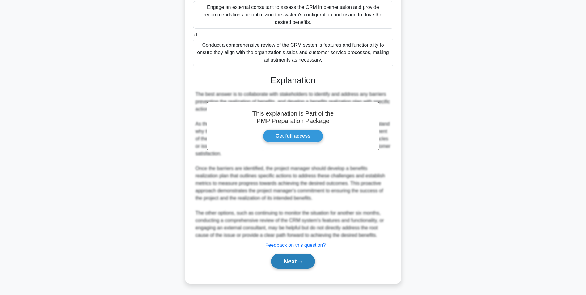
click at [313, 260] on button "Next" at bounding box center [293, 261] width 44 height 15
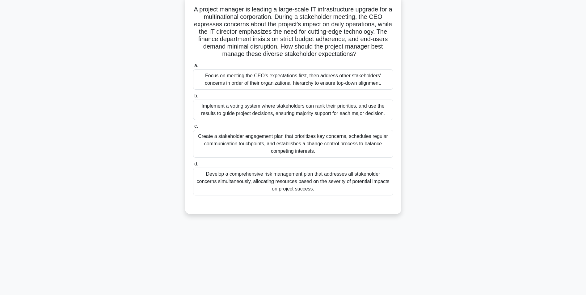
click at [362, 145] on div "Create a stakeholder engagement plan that prioritizes key concerns, schedules r…" at bounding box center [293, 144] width 200 height 28
click at [193, 128] on input "c. Create a stakeholder engagement plan that prioritizes key concerns, schedule…" at bounding box center [193, 126] width 0 height 4
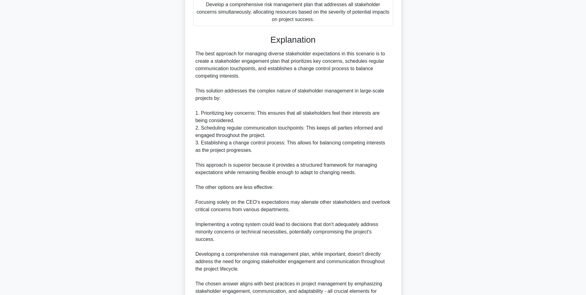
scroll to position [265, 0]
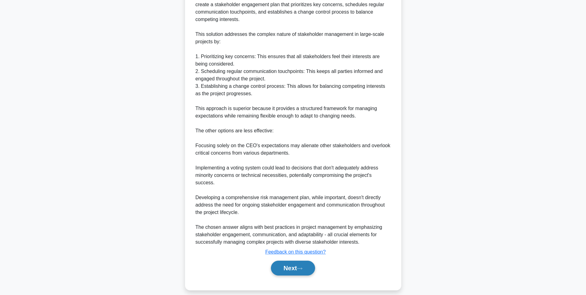
click at [285, 271] on button "Next" at bounding box center [293, 268] width 44 height 15
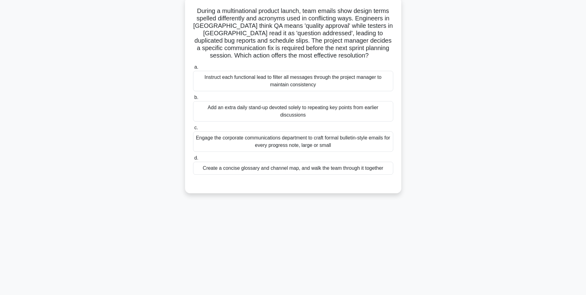
click at [437, 118] on div "During a multinational product launch, team emails show design terms spelled di…" at bounding box center [293, 98] width 408 height 203
click at [384, 162] on div "Create a concise glossary and channel map, and walk the team through it together" at bounding box center [293, 166] width 200 height 13
click at [193, 159] on input "d. Create a concise glossary and channel map, and walk the team through it toge…" at bounding box center [193, 157] width 0 height 4
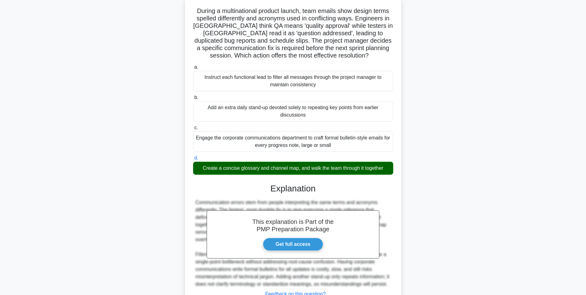
scroll to position [94, 0]
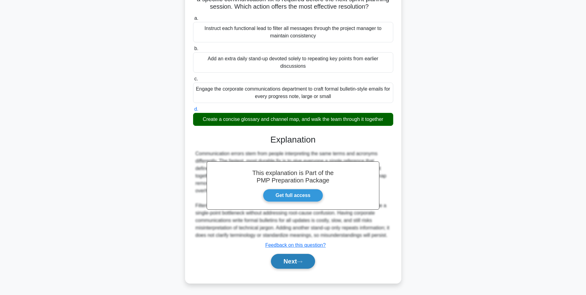
click at [299, 257] on button "Next" at bounding box center [293, 261] width 44 height 15
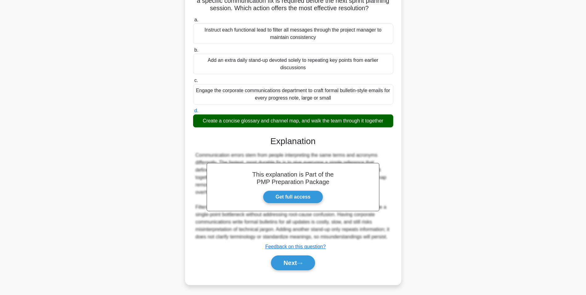
scroll to position [39, 0]
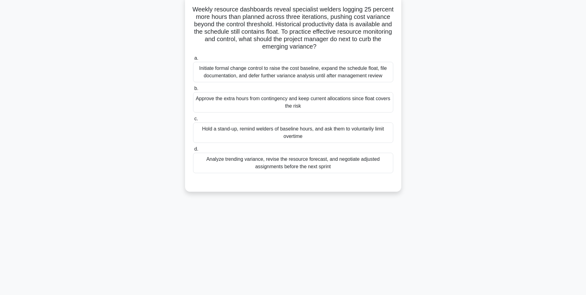
click at [372, 171] on div "Analyze trending variance, revise the resource forecast, and negotiate adjusted…" at bounding box center [293, 163] width 200 height 20
click at [193, 151] on input "d. Analyze trending variance, revise the resource forecast, and negotiate adjus…" at bounding box center [193, 149] width 0 height 4
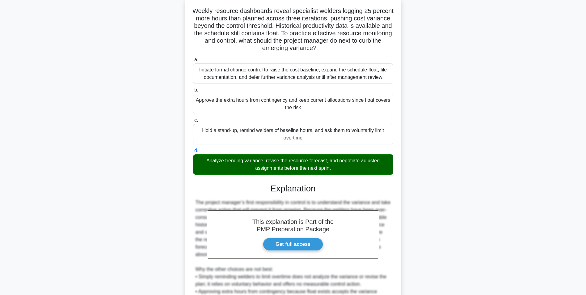
drag, startPoint x: 586, startPoint y: 167, endPoint x: 586, endPoint y: 214, distance: 47.9
click at [586, 214] on html "Go Premium Diletta" at bounding box center [293, 170] width 586 height 418
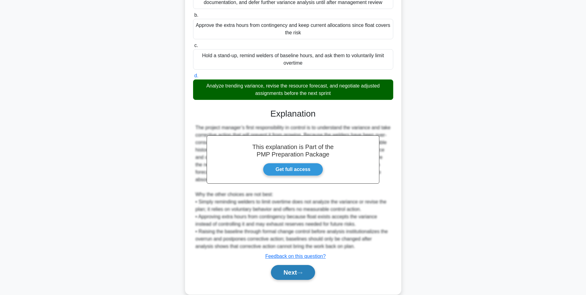
click at [286, 278] on button "Next" at bounding box center [293, 272] width 44 height 15
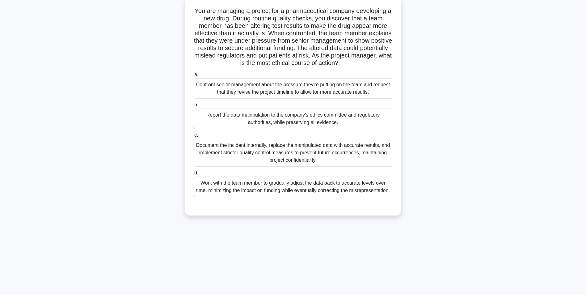
scroll to position [0, 0]
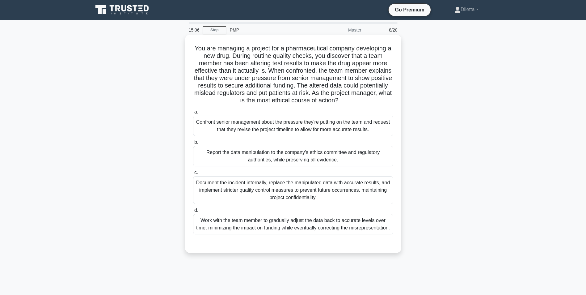
click at [386, 158] on div "Report the data manipulation to the company's ethics committee and regulatory a…" at bounding box center [293, 156] width 200 height 20
click at [193, 144] on input "b. Report the data manipulation to the company's ethics committee and regulator…" at bounding box center [193, 142] width 0 height 4
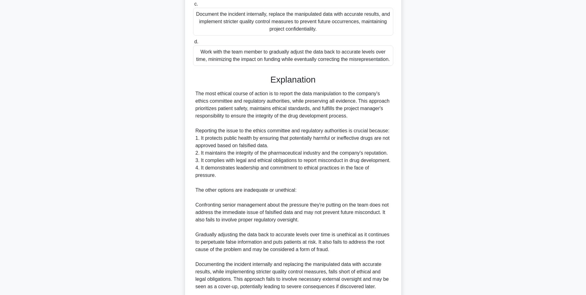
scroll to position [236, 0]
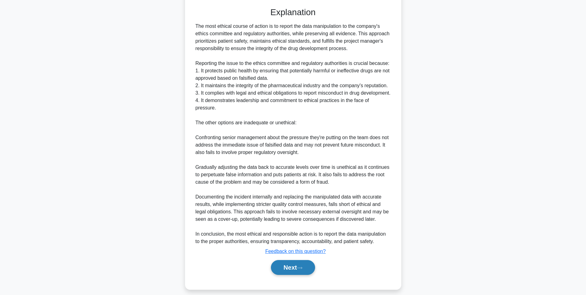
click at [281, 273] on button "Next" at bounding box center [293, 267] width 44 height 15
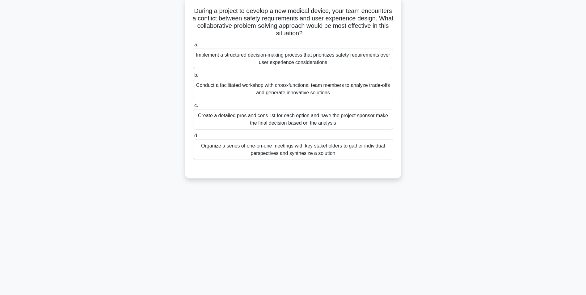
scroll to position [39, 0]
click at [384, 91] on div "Conduct a facilitated workshop with cross-functional team members to analyze tr…" at bounding box center [293, 87] width 200 height 20
click at [193, 76] on input "b. Conduct a facilitated workshop with cross-functional team members to analyze…" at bounding box center [193, 74] width 0 height 4
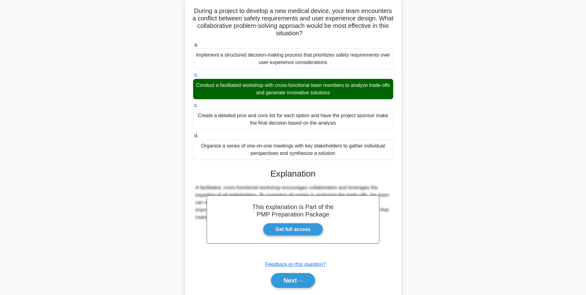
scroll to position [57, 0]
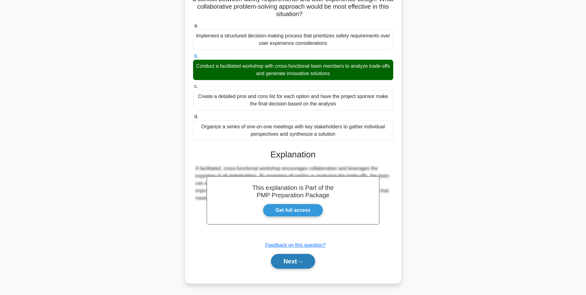
click at [288, 257] on button "Next" at bounding box center [293, 261] width 44 height 15
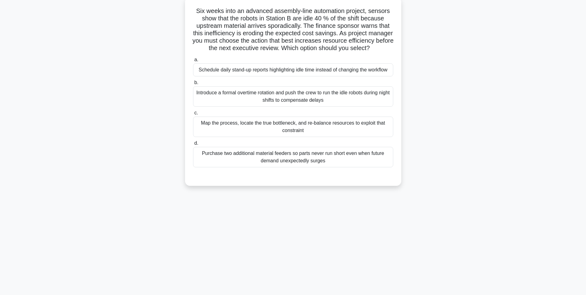
scroll to position [39, 0]
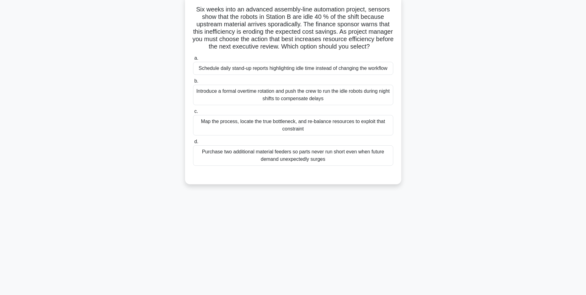
click at [393, 134] on div "Map the process, locate the true bottleneck, and re-balance resources to exploi…" at bounding box center [293, 125] width 200 height 20
click at [193, 113] on input "c. Map the process, locate the true bottleneck, and re-balance resources to exp…" at bounding box center [193, 111] width 0 height 4
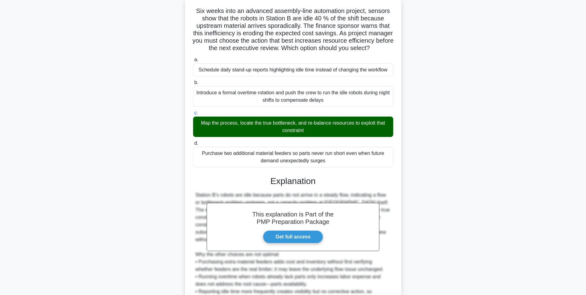
scroll to position [86, 0]
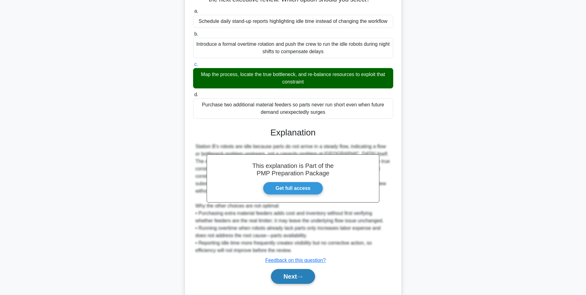
click at [290, 284] on button "Next" at bounding box center [293, 276] width 44 height 15
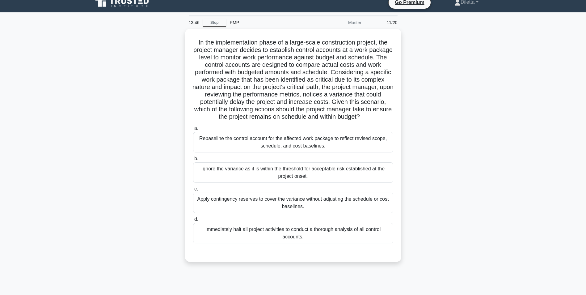
scroll to position [0, 0]
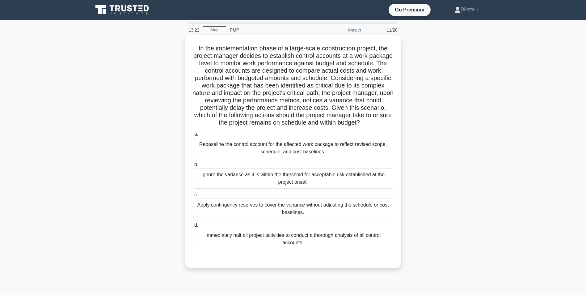
click at [374, 158] on div "Rebaseline the control account for the affected work package to reflect revised…" at bounding box center [293, 148] width 200 height 20
click at [193, 136] on input "a. Rebaseline the control account for the affected work package to reflect revi…" at bounding box center [193, 134] width 0 height 4
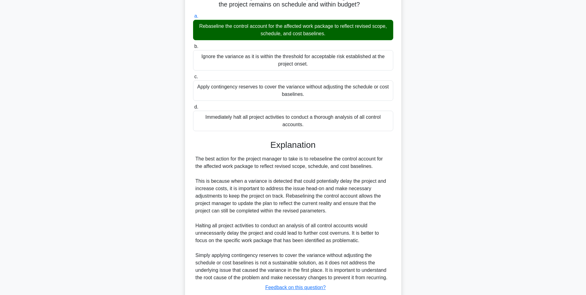
scroll to position [154, 0]
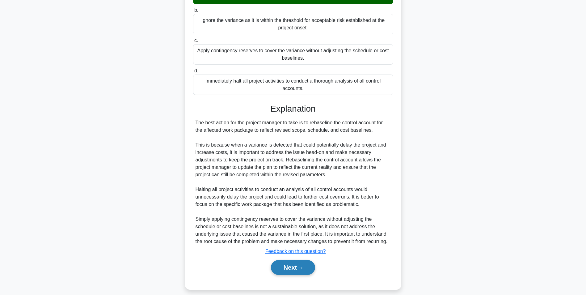
click at [293, 270] on button "Next" at bounding box center [293, 267] width 44 height 15
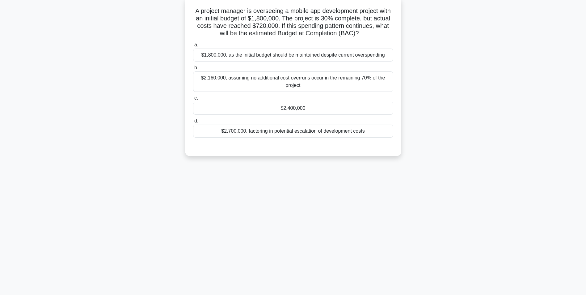
scroll to position [39, 0]
drag, startPoint x: 392, startPoint y: 179, endPoint x: 438, endPoint y: 169, distance: 46.7
click at [438, 169] on div "13:18 Stop PMP Master 12/20 A project manager is overseeing a mobile app develo…" at bounding box center [293, 137] width 408 height 309
click at [388, 111] on div "$2,400,000" at bounding box center [293, 106] width 200 height 13
click at [193, 99] on input "c. $2,400,000" at bounding box center [193, 97] width 0 height 4
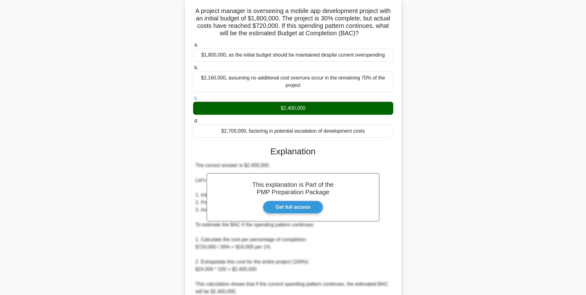
scroll to position [168, 0]
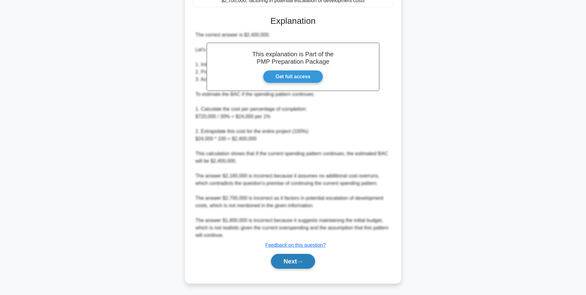
click at [291, 261] on button "Next" at bounding box center [293, 261] width 44 height 15
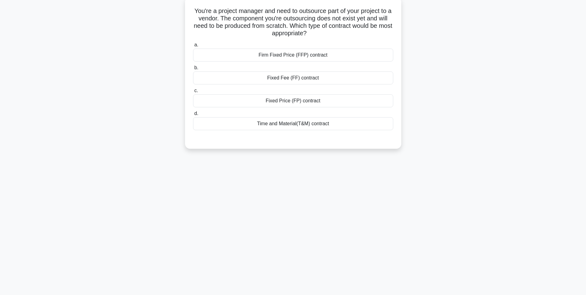
scroll to position [39, 0]
click at [381, 130] on div "a. Firm Fixed Price (FFP) contract b. Fixed Fee (FF) contract c. d." at bounding box center [293, 88] width 201 height 101
click at [380, 128] on div "Time and Material(T&M) contract" at bounding box center [293, 122] width 200 height 13
click at [193, 114] on input "d. Time and Material(T&M) contract" at bounding box center [193, 112] width 0 height 4
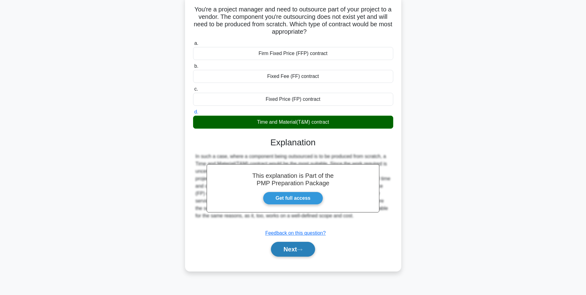
click at [302, 255] on button "Next" at bounding box center [293, 249] width 44 height 15
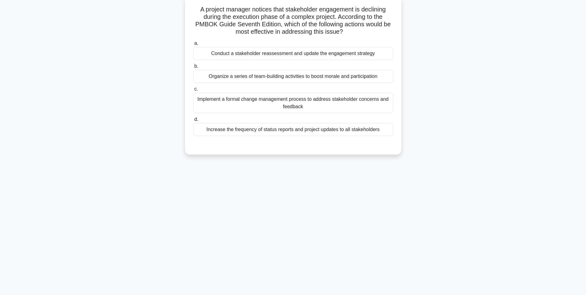
click at [311, 53] on div "Conduct a stakeholder reassessment and update the engagement strategy" at bounding box center [293, 53] width 200 height 13
click at [193, 45] on input "a. Conduct a stakeholder reassessment and update the engagement strategy" at bounding box center [193, 43] width 0 height 4
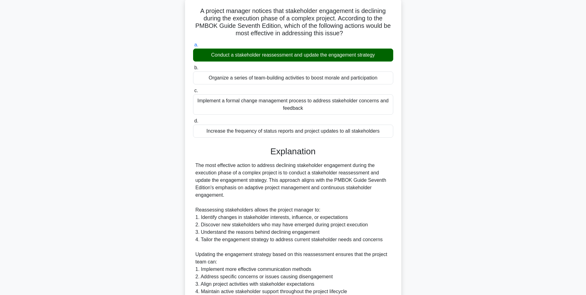
scroll to position [198, 0]
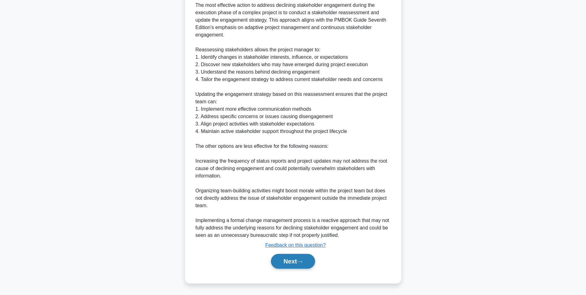
click at [286, 263] on button "Next" at bounding box center [293, 261] width 44 height 15
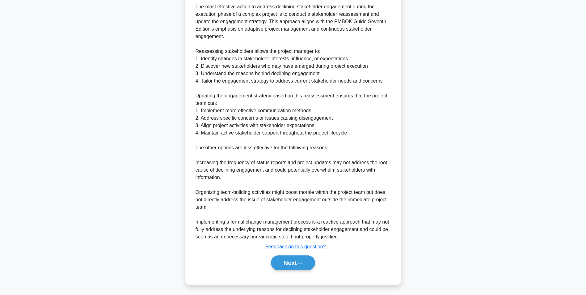
scroll to position [39, 0]
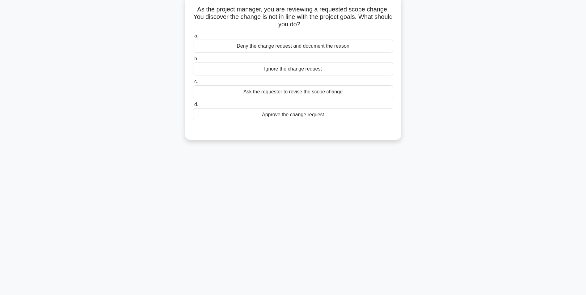
click at [358, 47] on div "Deny the change request and document the reason" at bounding box center [293, 46] width 200 height 13
click at [193, 38] on input "a. Deny the change request and document the reason" at bounding box center [193, 36] width 0 height 4
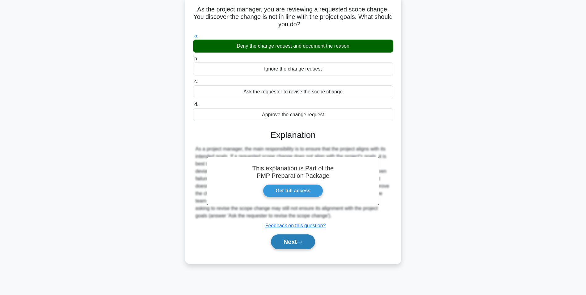
click at [295, 243] on button "Next" at bounding box center [293, 241] width 44 height 15
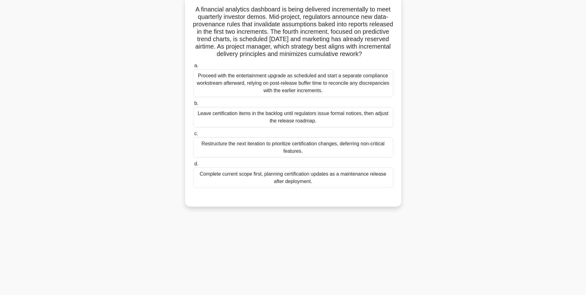
click at [374, 152] on div "Restructure the next iteration to prioritize certification changes, deferring n…" at bounding box center [293, 147] width 200 height 20
click at [193, 136] on input "c. Restructure the next iteration to prioritize certification changes, deferrin…" at bounding box center [193, 134] width 0 height 4
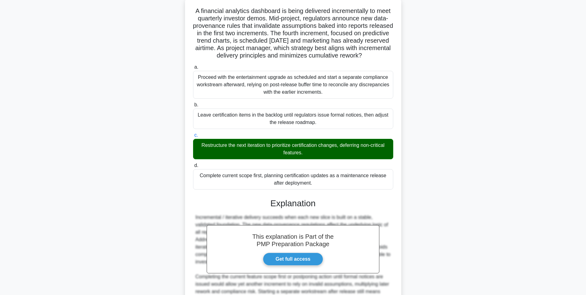
scroll to position [124, 0]
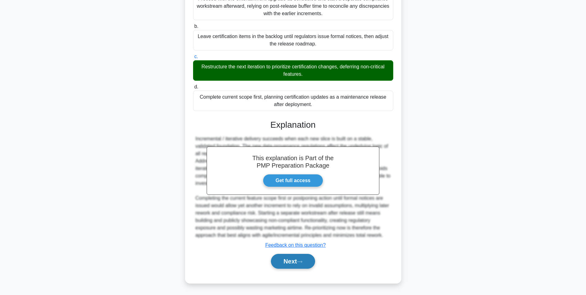
click at [291, 268] on button "Next" at bounding box center [293, 261] width 44 height 15
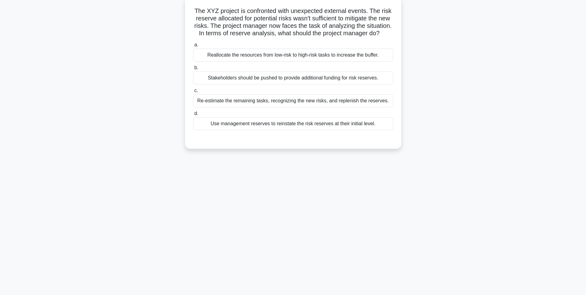
scroll to position [39, 0]
click at [363, 60] on div "Reallocate the resources from low-risk to high-risk tasks to increase the buffe…" at bounding box center [293, 53] width 200 height 13
click at [193, 45] on input "a. Reallocate the resources from low-risk to high-risk tasks to increase the bu…" at bounding box center [193, 43] width 0 height 4
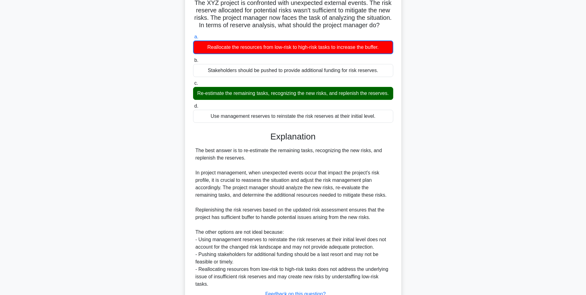
scroll to position [95, 0]
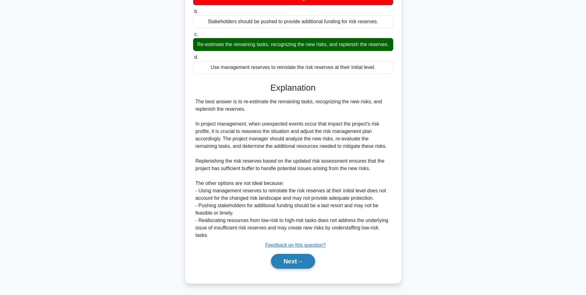
click at [275, 256] on button "Next" at bounding box center [293, 261] width 44 height 15
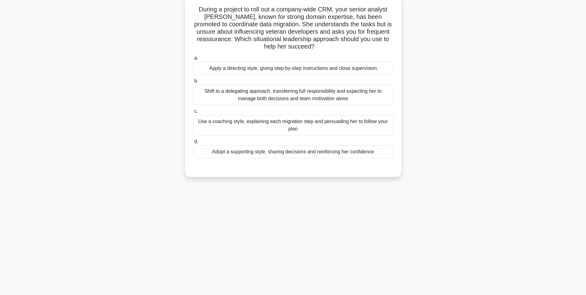
scroll to position [39, 0]
click at [257, 149] on div "Adopt a supporting style, sharing decisions and reinforcing her confidence" at bounding box center [293, 151] width 200 height 13
click at [193, 144] on input "d. Adopt a supporting style, sharing decisions and reinforcing her confidence" at bounding box center [193, 142] width 0 height 4
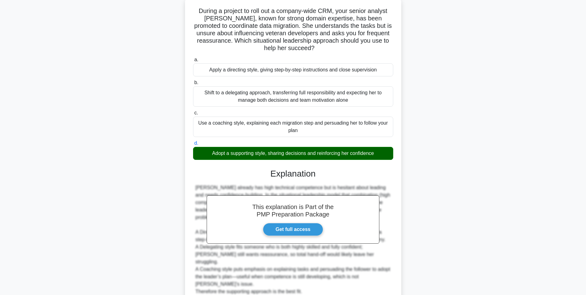
scroll to position [79, 0]
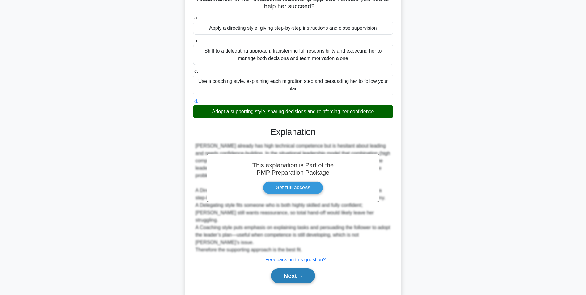
click at [305, 268] on button "Next" at bounding box center [293, 275] width 44 height 15
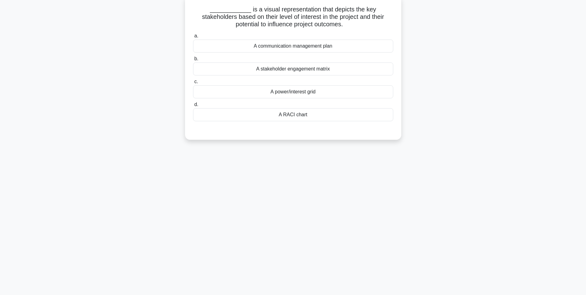
click at [330, 92] on div "A power/interest grid" at bounding box center [293, 91] width 200 height 13
click at [193, 84] on input "c. A power/interest grid" at bounding box center [193, 82] width 0 height 4
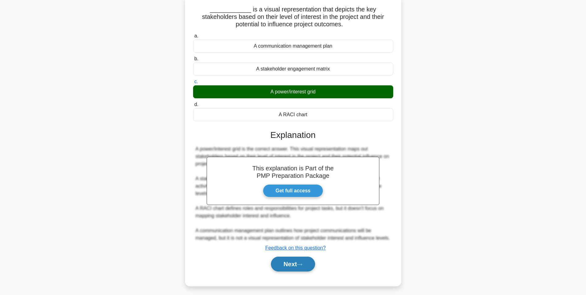
click at [298, 257] on button "Next" at bounding box center [293, 264] width 44 height 15
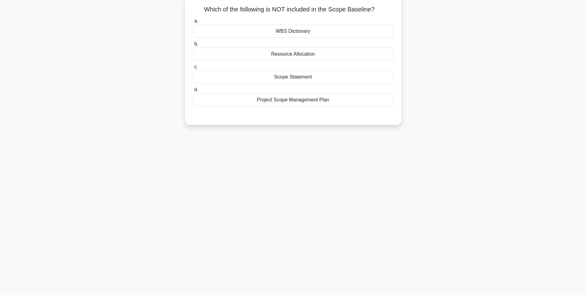
click at [321, 103] on div "Project Scope Management Plan" at bounding box center [293, 99] width 200 height 13
click at [193, 92] on input "d. Project Scope Management Plan" at bounding box center [193, 90] width 0 height 4
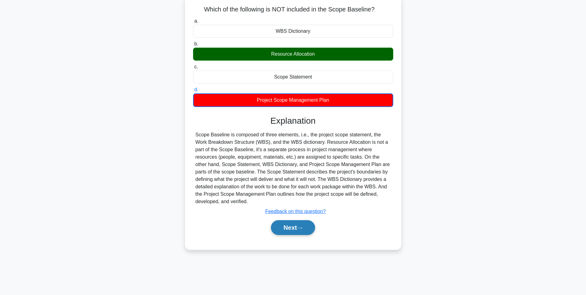
click at [293, 223] on button "Next" at bounding box center [293, 227] width 44 height 15
click at [293, 224] on button "Next" at bounding box center [293, 227] width 44 height 15
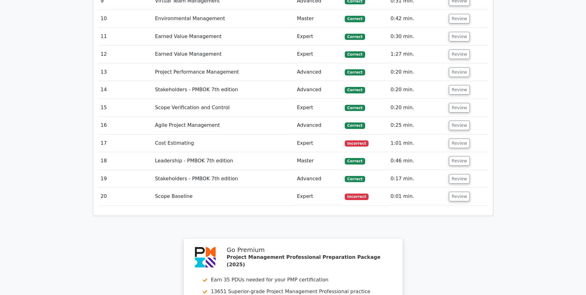
scroll to position [1313, 0]
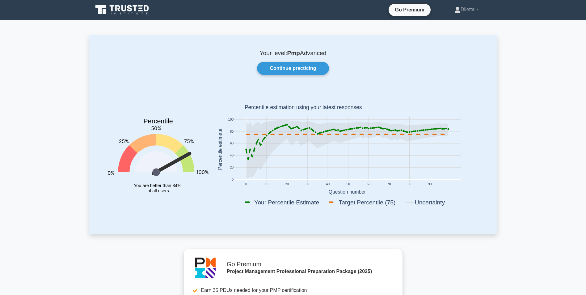
click at [414, 211] on rect at bounding box center [347, 150] width 270 height 121
click at [425, 214] on div "Percentile You are better than 84% of all users 0 10 20 30 40 50 60 70 80 90 0 …" at bounding box center [293, 154] width 378 height 129
click at [295, 66] on link "Continue practicing" at bounding box center [293, 68] width 72 height 13
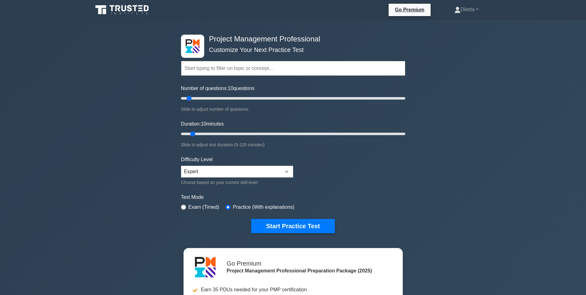
drag, startPoint x: 586, startPoint y: 27, endPoint x: 584, endPoint y: 61, distance: 34.7
click at [584, 61] on div "Project Management Professional Customize Your Next Practice Test Topics Scope …" at bounding box center [293, 208] width 586 height 377
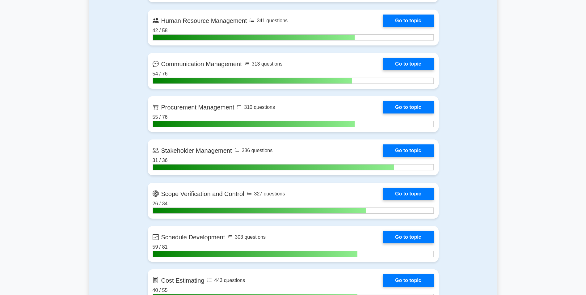
scroll to position [536, 0]
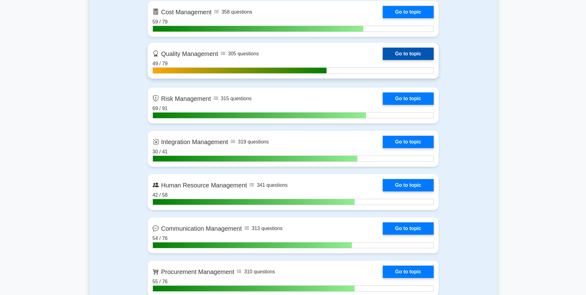
click at [397, 56] on link "Go to topic" at bounding box center [408, 54] width 51 height 12
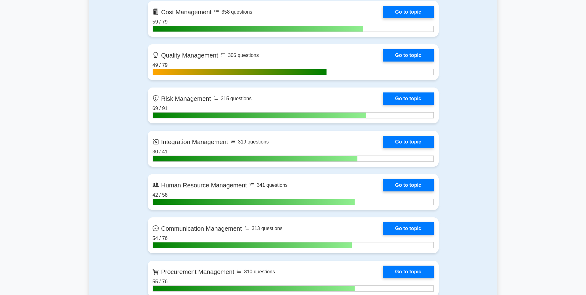
scroll to position [0, 0]
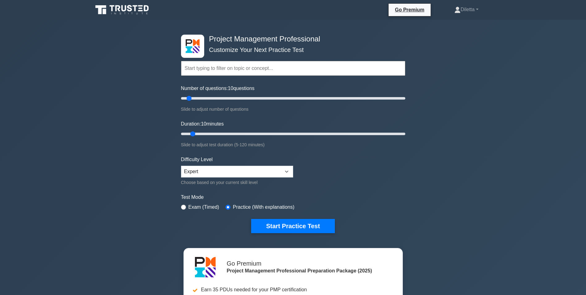
click at [295, 71] on input "text" at bounding box center [293, 68] width 224 height 15
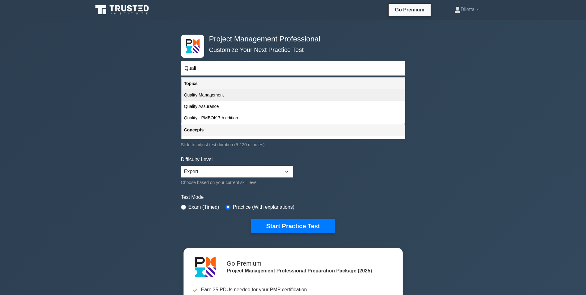
click at [230, 100] on div "Quality Management" at bounding box center [293, 94] width 223 height 11
type input "Quality Management"
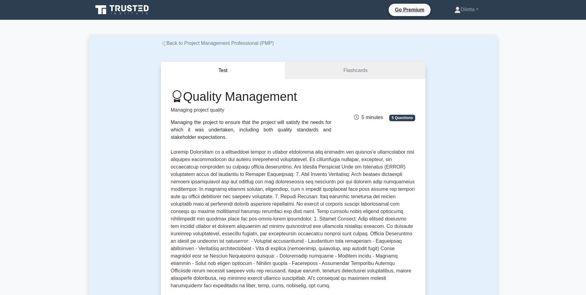
scroll to position [21, 0]
